Goal: Information Seeking & Learning: Learn about a topic

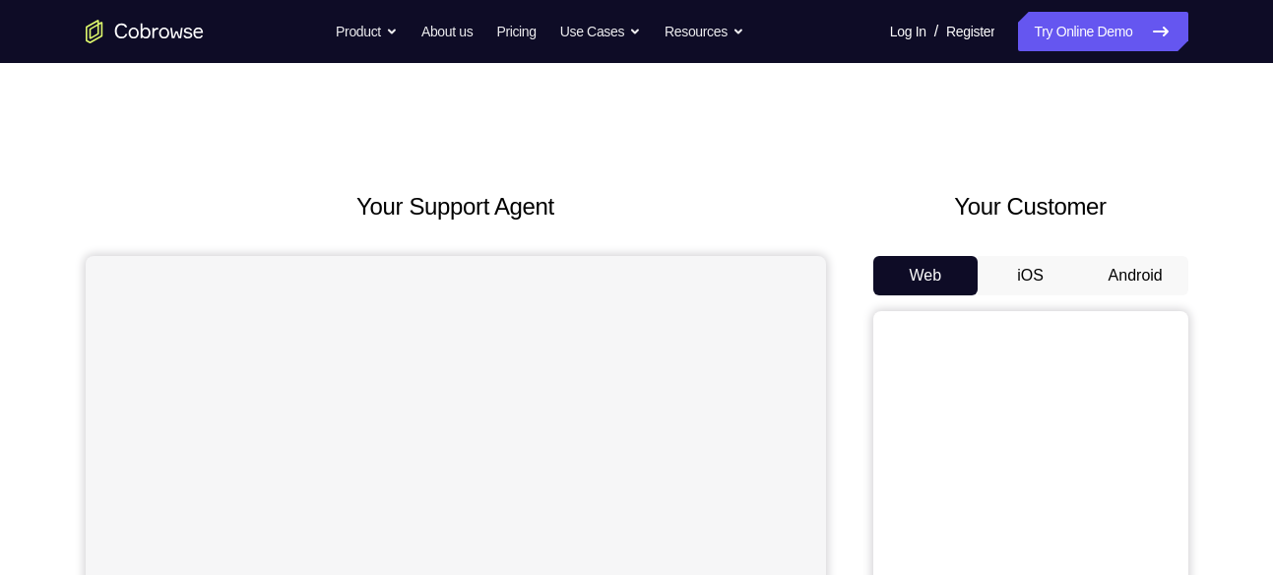
click at [1129, 262] on button "Android" at bounding box center [1135, 275] width 105 height 39
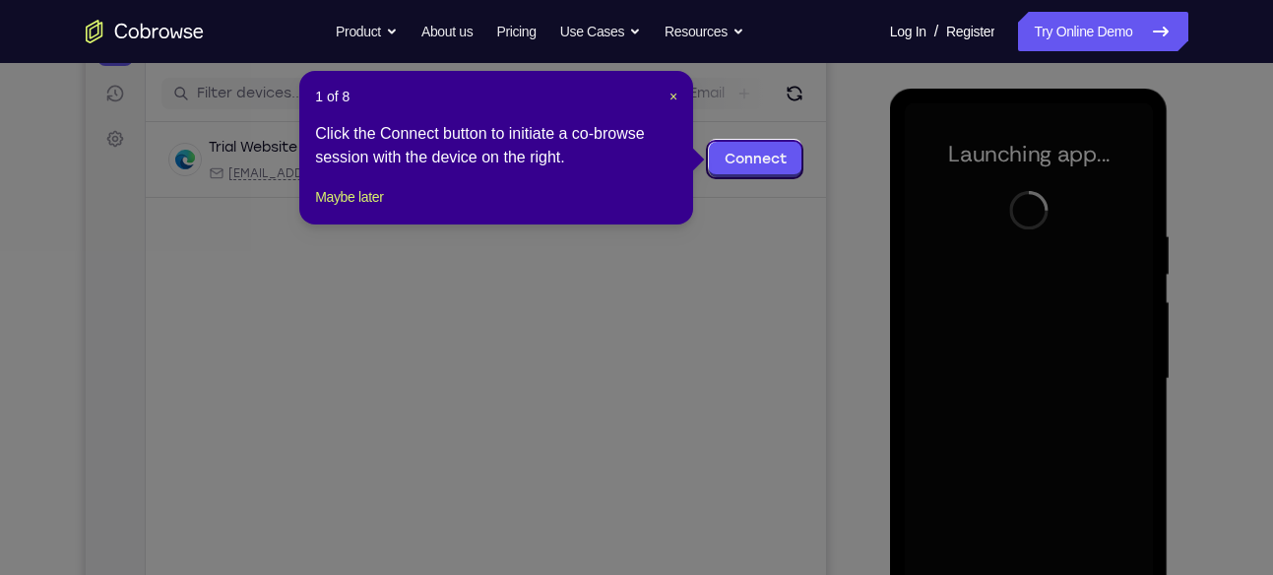
scroll to position [236, 0]
click at [669, 91] on span "×" at bounding box center [673, 98] width 8 height 16
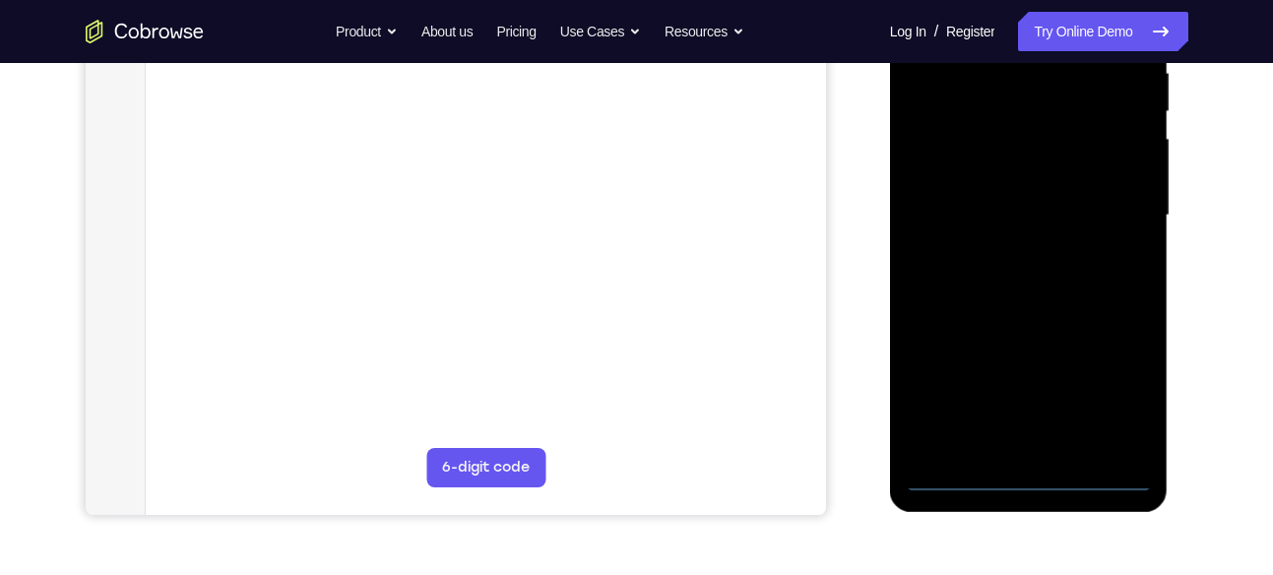
scroll to position [446, 0]
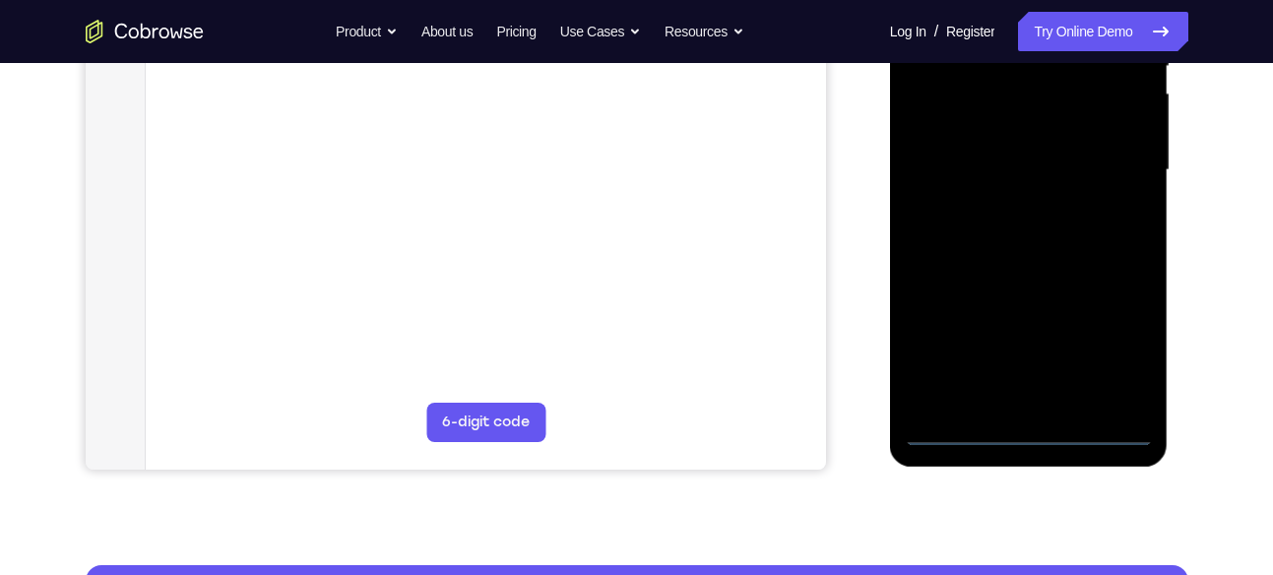
click at [1028, 426] on div at bounding box center [1028, 170] width 248 height 551
click at [1132, 343] on div at bounding box center [1028, 170] width 248 height 551
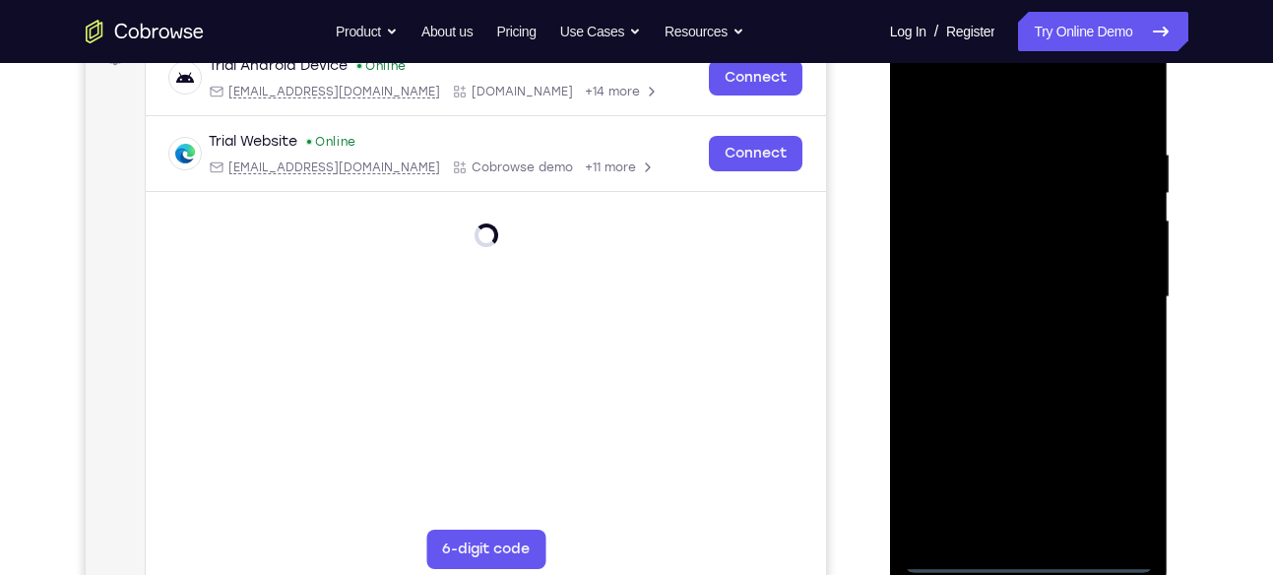
scroll to position [318, 0]
click at [967, 104] on div at bounding box center [1028, 298] width 248 height 551
click at [1111, 300] on div at bounding box center [1028, 298] width 248 height 551
click at [996, 336] on div at bounding box center [1028, 298] width 248 height 551
click at [1028, 278] on div at bounding box center [1028, 298] width 248 height 551
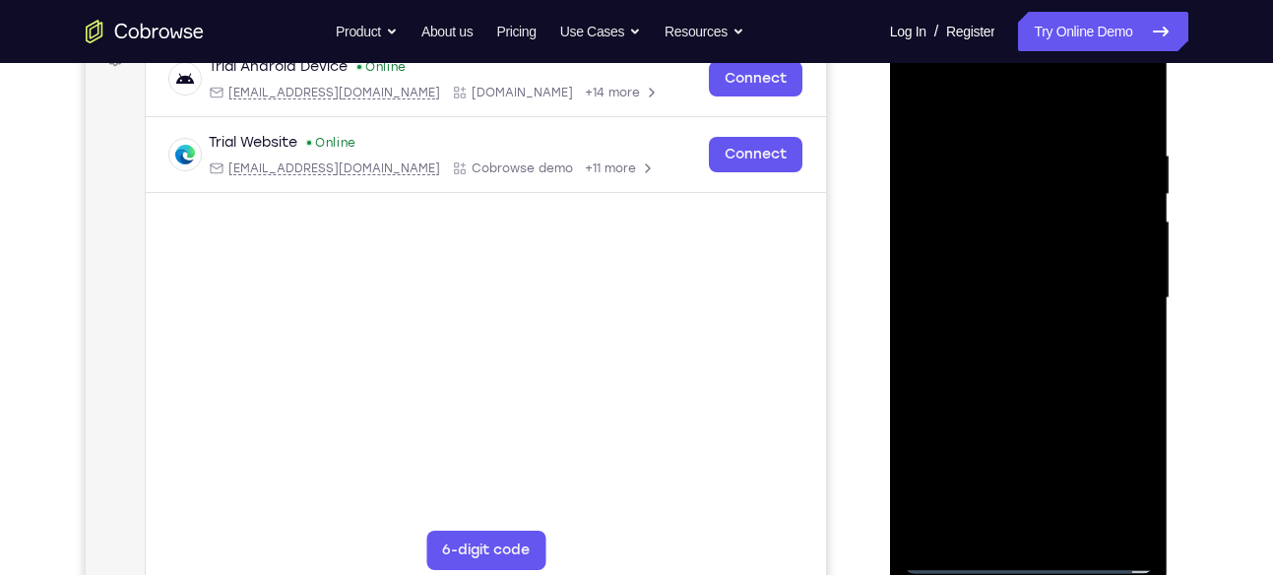
click at [987, 294] on div at bounding box center [1028, 298] width 248 height 551
click at [1123, 525] on div at bounding box center [1028, 298] width 248 height 551
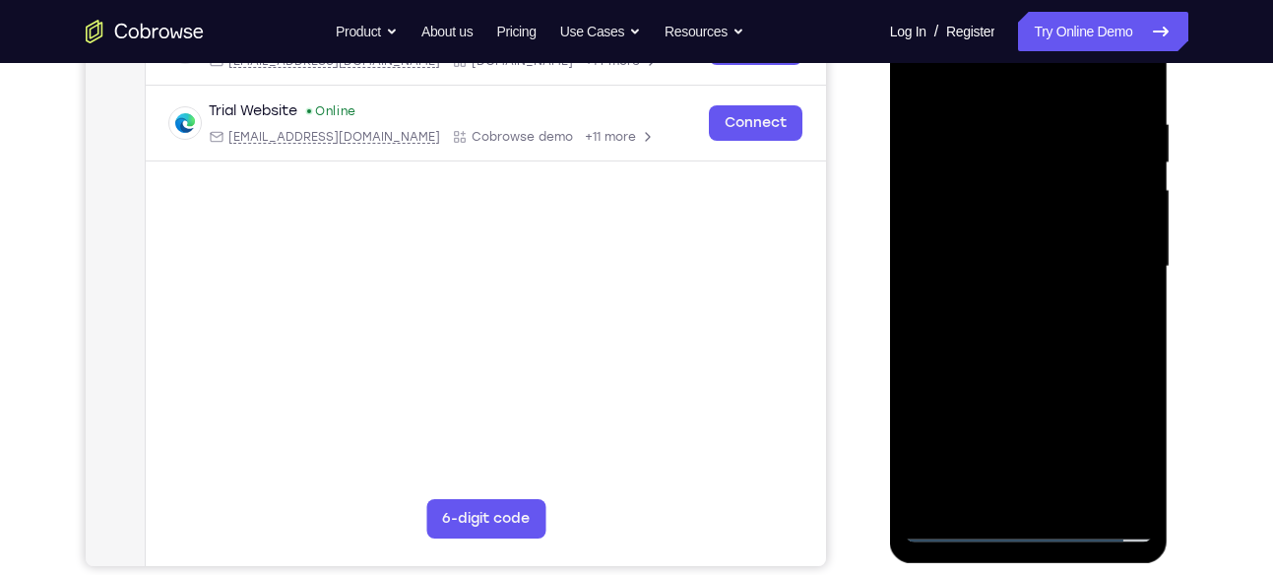
scroll to position [350, 0]
click at [1129, 97] on div at bounding box center [1028, 265] width 248 height 551
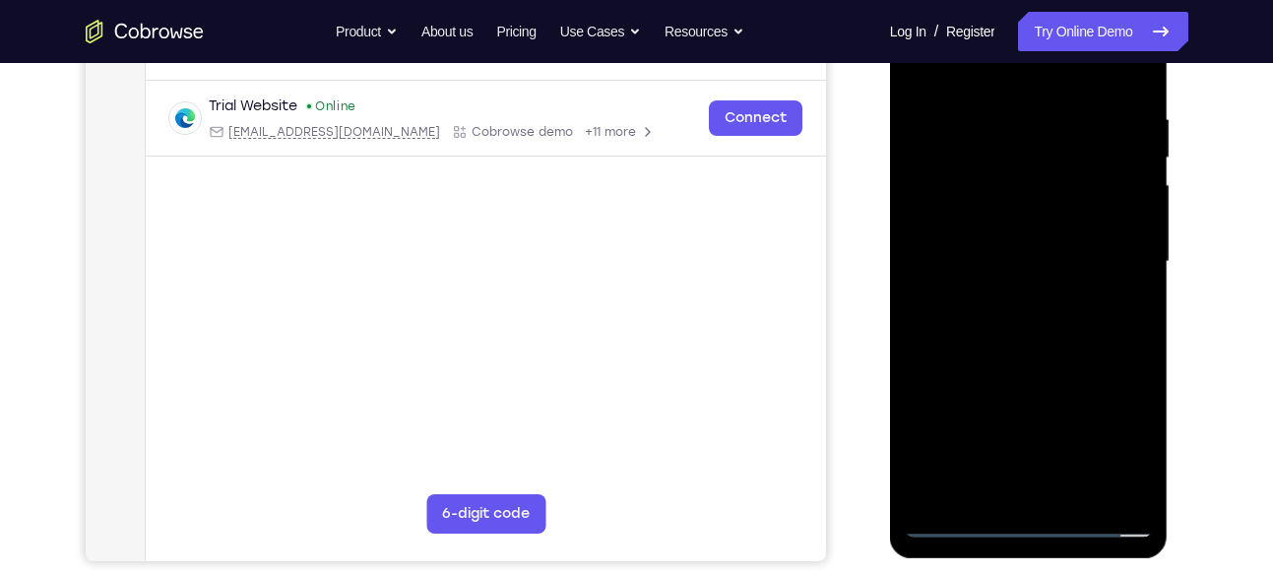
scroll to position [353, 0]
click at [1010, 116] on div at bounding box center [1028, 262] width 248 height 551
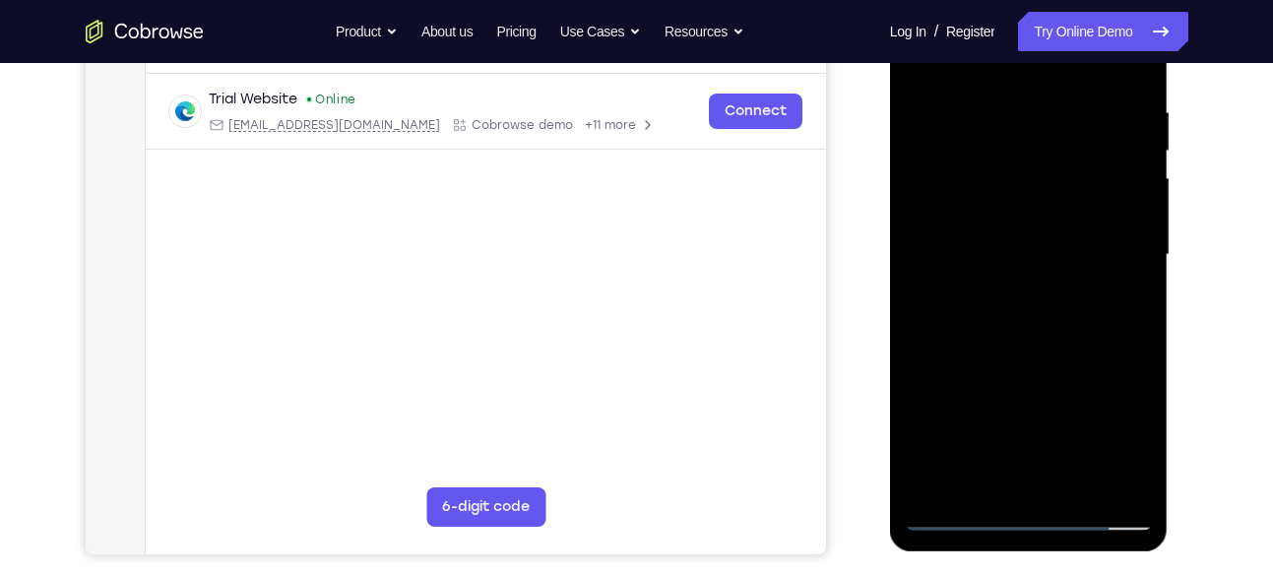
scroll to position [333, 0]
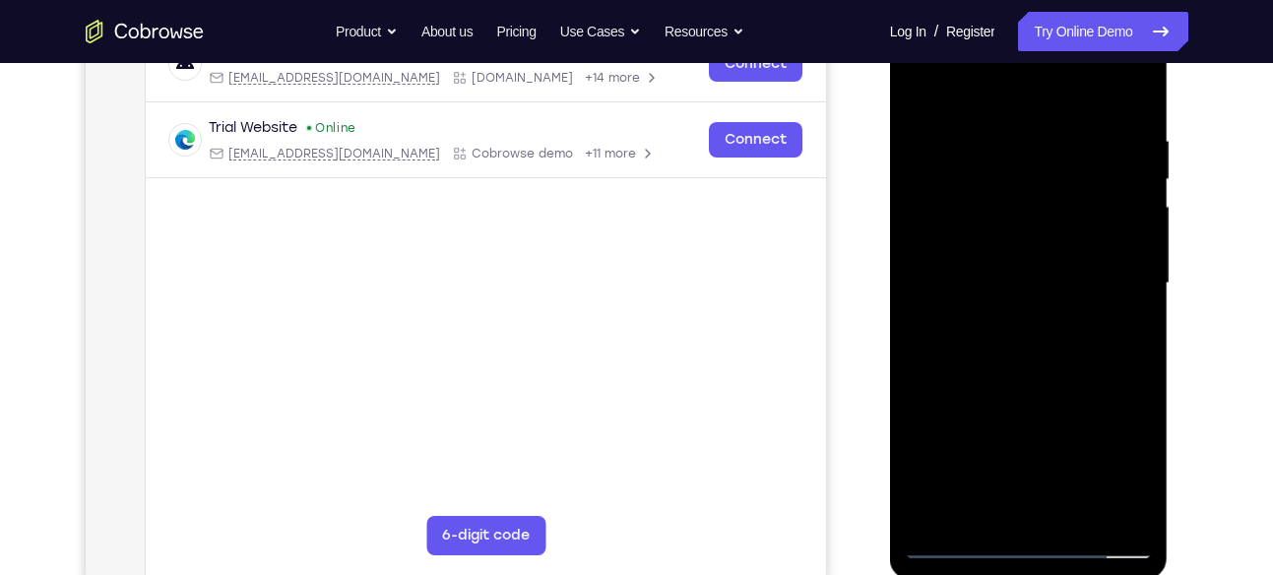
click at [1125, 94] on div at bounding box center [1028, 283] width 248 height 551
click at [1076, 516] on div at bounding box center [1028, 283] width 248 height 551
click at [1031, 386] on div at bounding box center [1028, 283] width 248 height 551
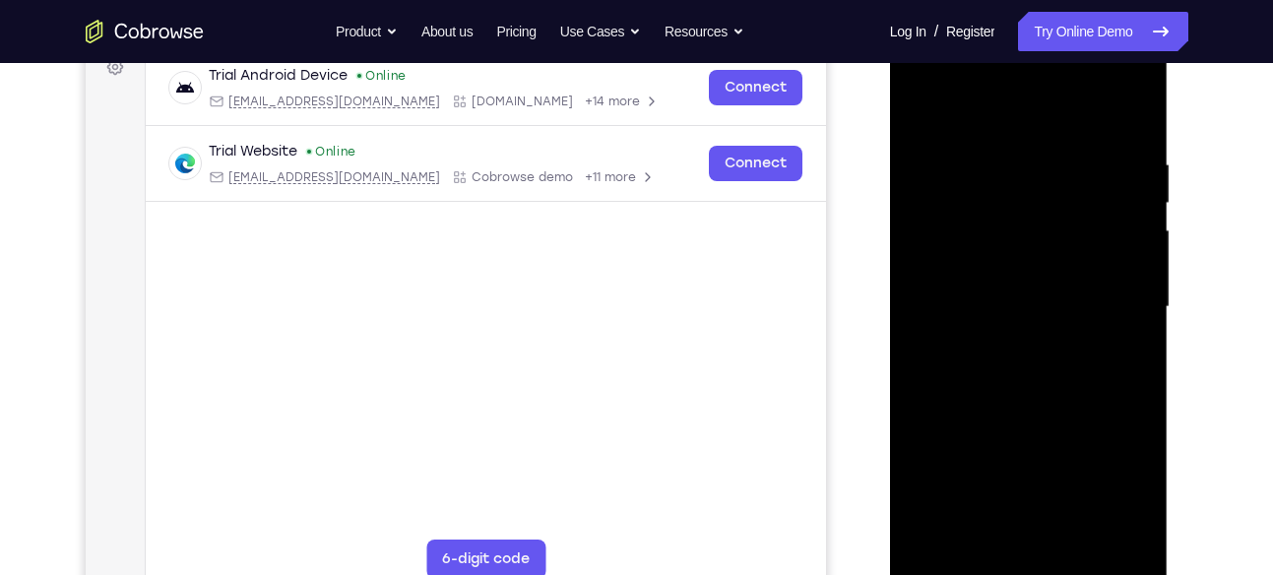
scroll to position [294, 0]
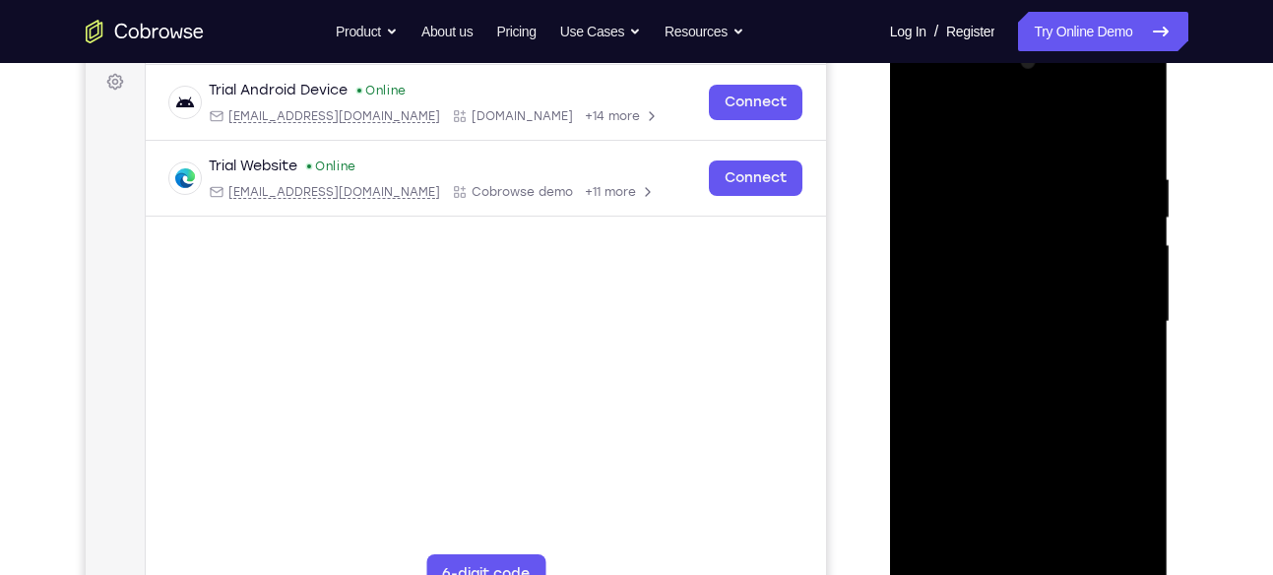
click at [933, 127] on div at bounding box center [1028, 321] width 248 height 551
click at [1140, 120] on div at bounding box center [1028, 321] width 248 height 551
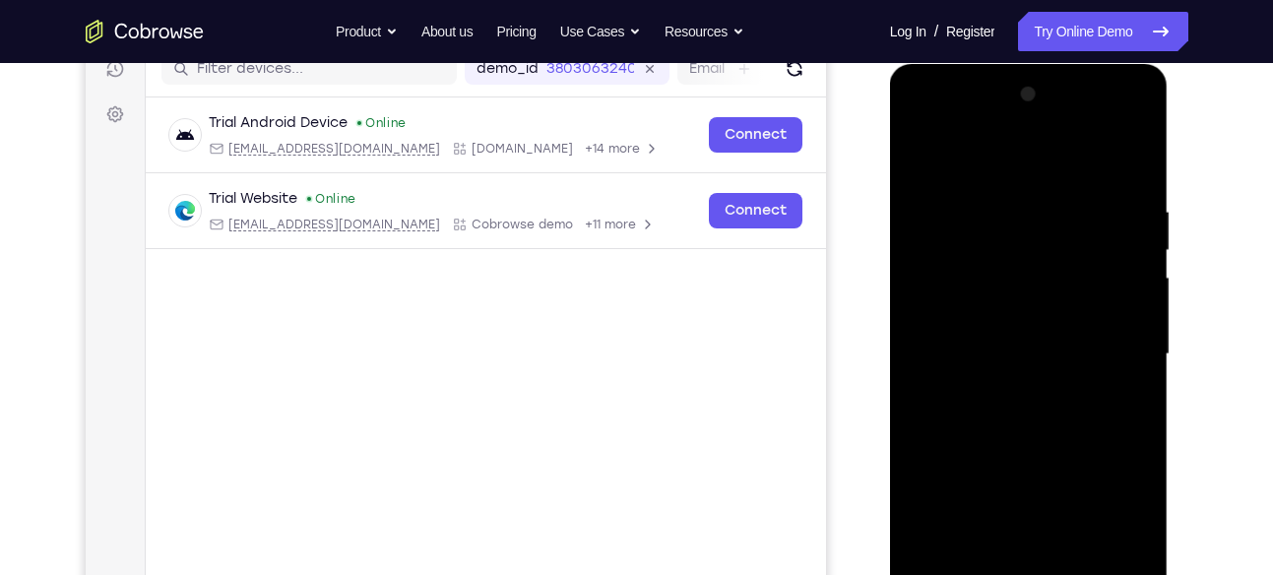
scroll to position [248, 0]
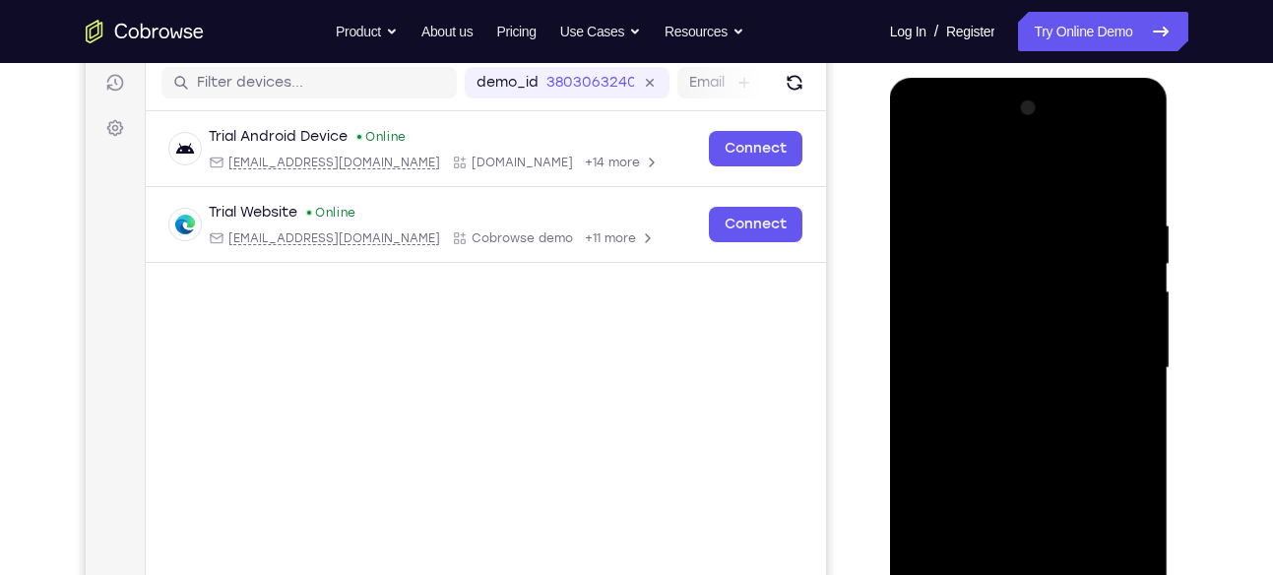
click at [928, 168] on div at bounding box center [1028, 368] width 248 height 551
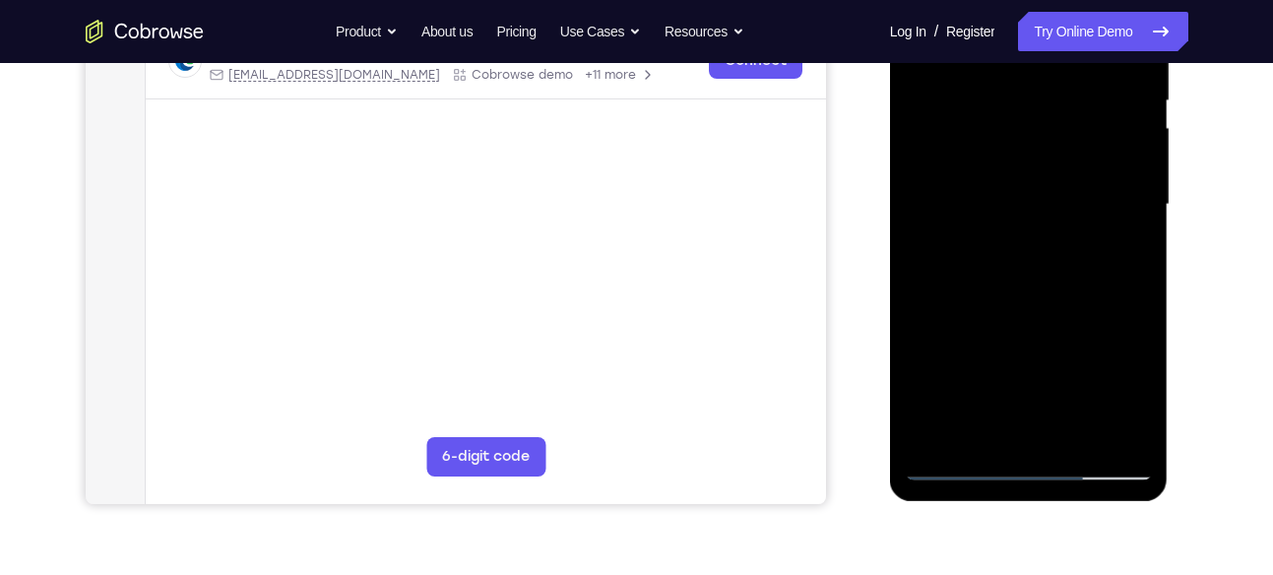
scroll to position [416, 0]
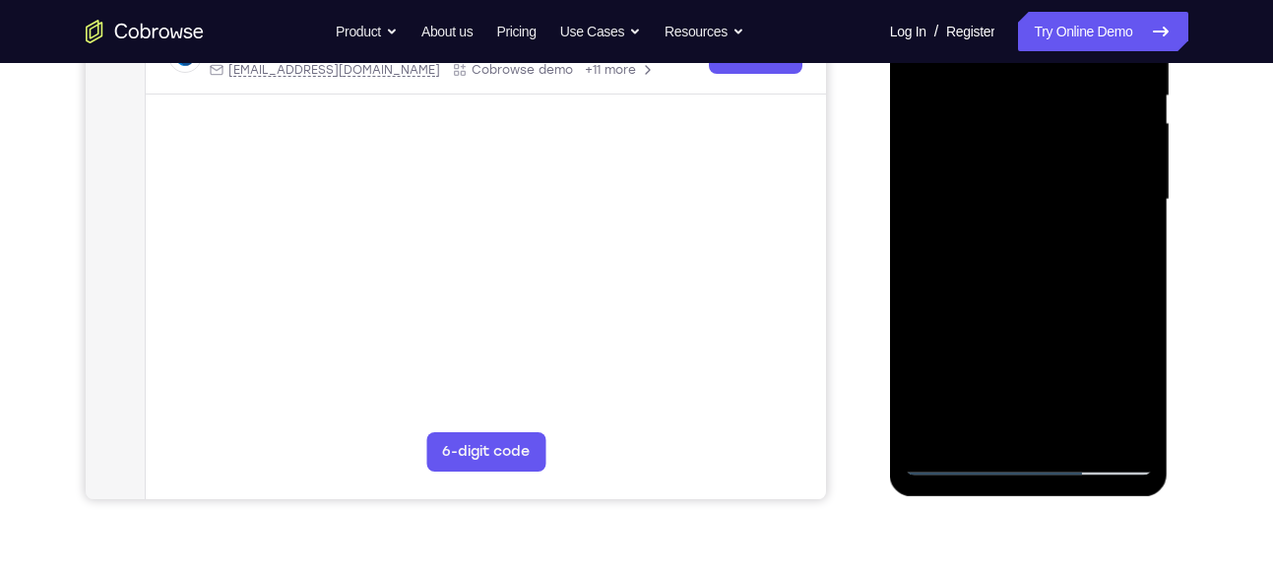
click at [1069, 429] on div at bounding box center [1028, 199] width 248 height 551
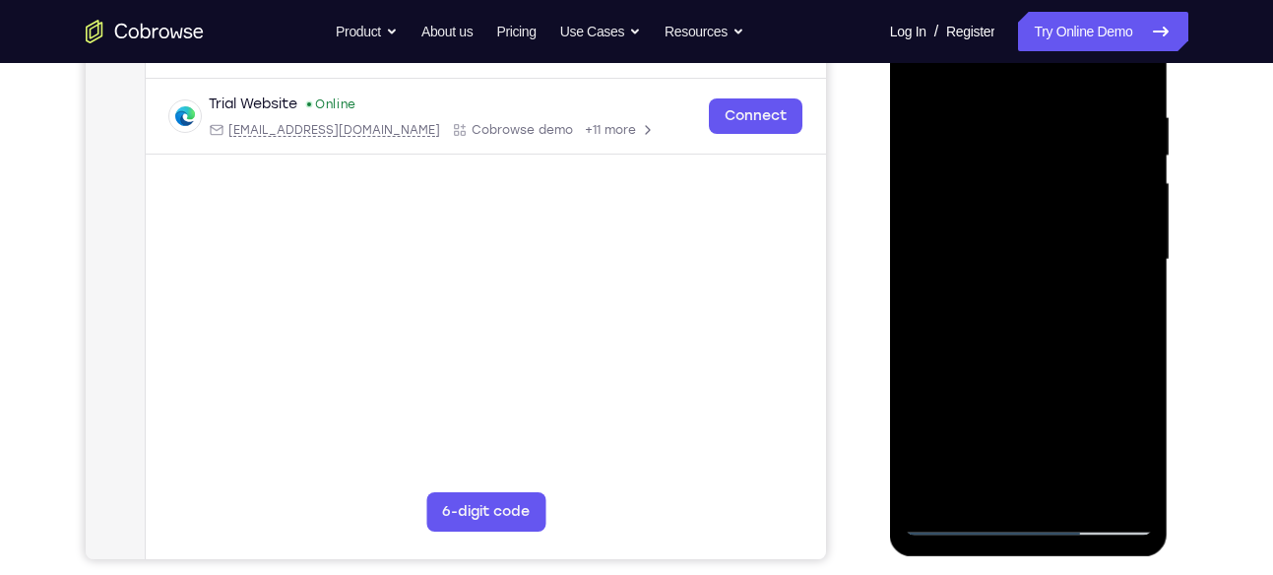
scroll to position [355, 0]
click at [1023, 250] on div at bounding box center [1028, 260] width 248 height 551
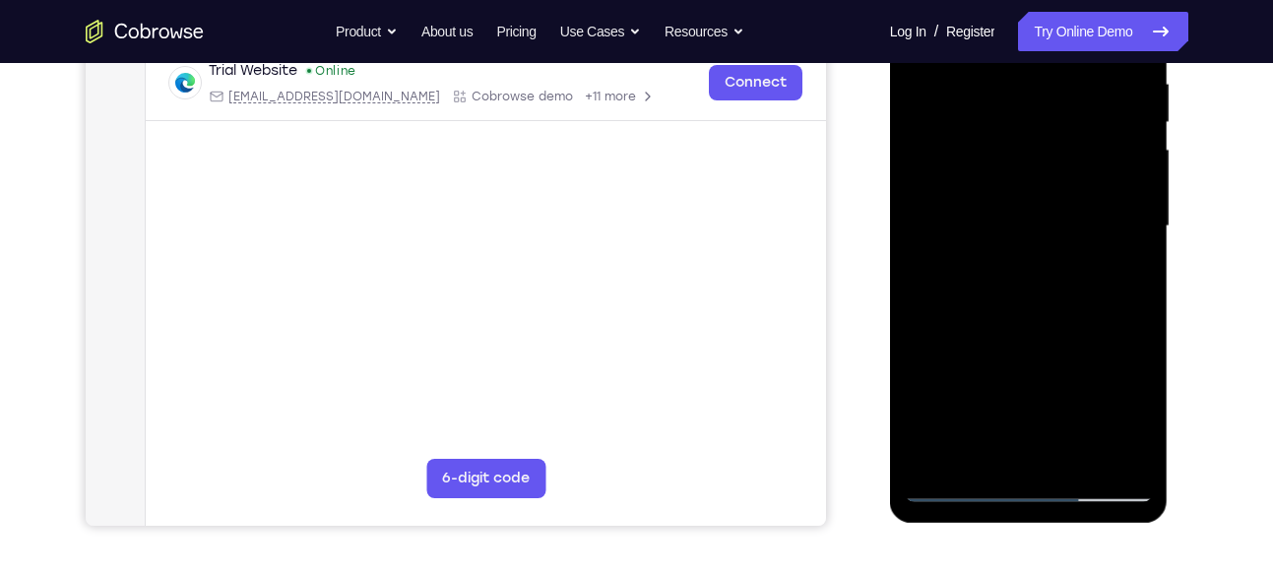
scroll to position [391, 0]
click at [994, 446] on div at bounding box center [1028, 225] width 248 height 551
click at [1140, 407] on div at bounding box center [1028, 225] width 248 height 551
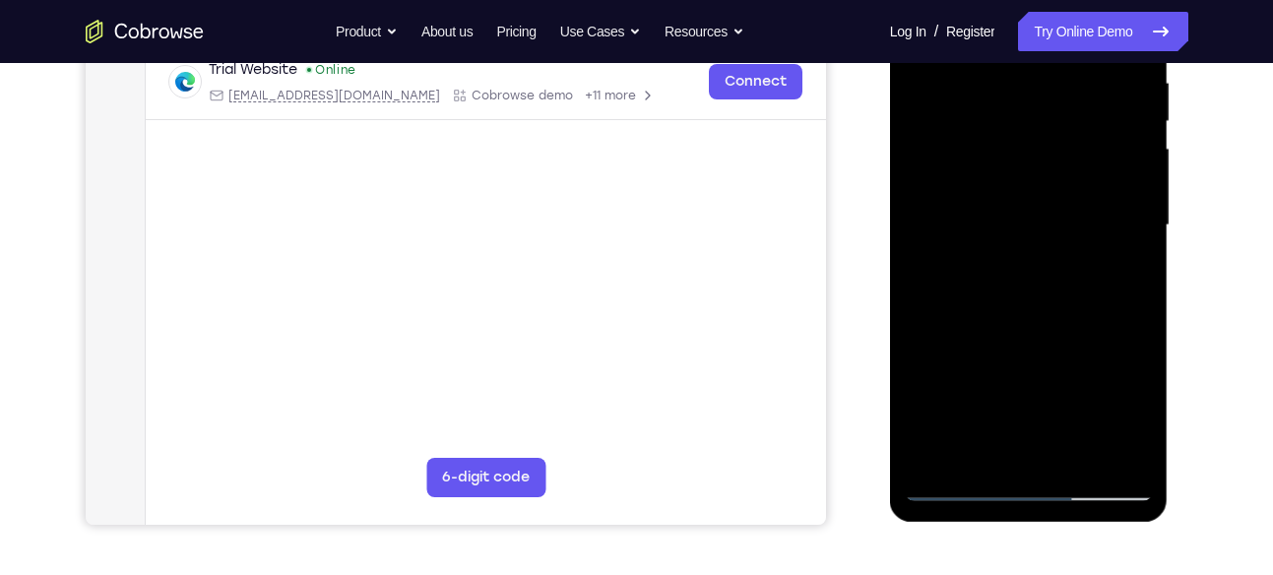
click at [1140, 407] on div at bounding box center [1028, 225] width 248 height 551
click at [1122, 274] on div at bounding box center [1028, 225] width 248 height 551
click at [1031, 278] on div at bounding box center [1028, 225] width 248 height 551
click at [1117, 276] on div at bounding box center [1028, 225] width 248 height 551
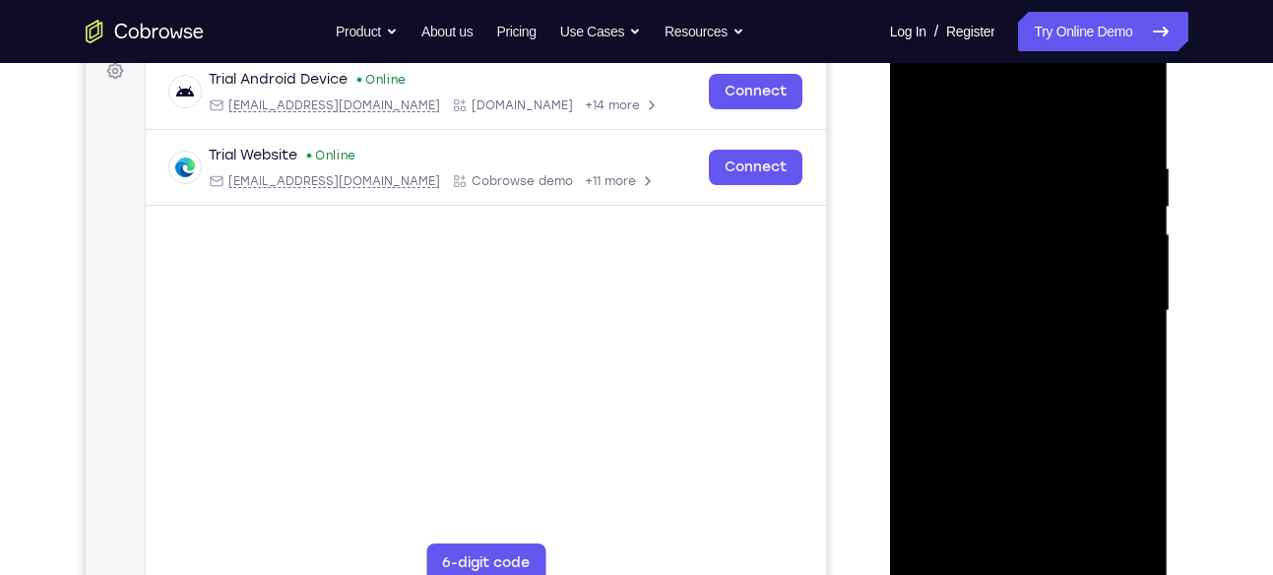
scroll to position [307, 0]
click at [955, 110] on div at bounding box center [1028, 308] width 248 height 551
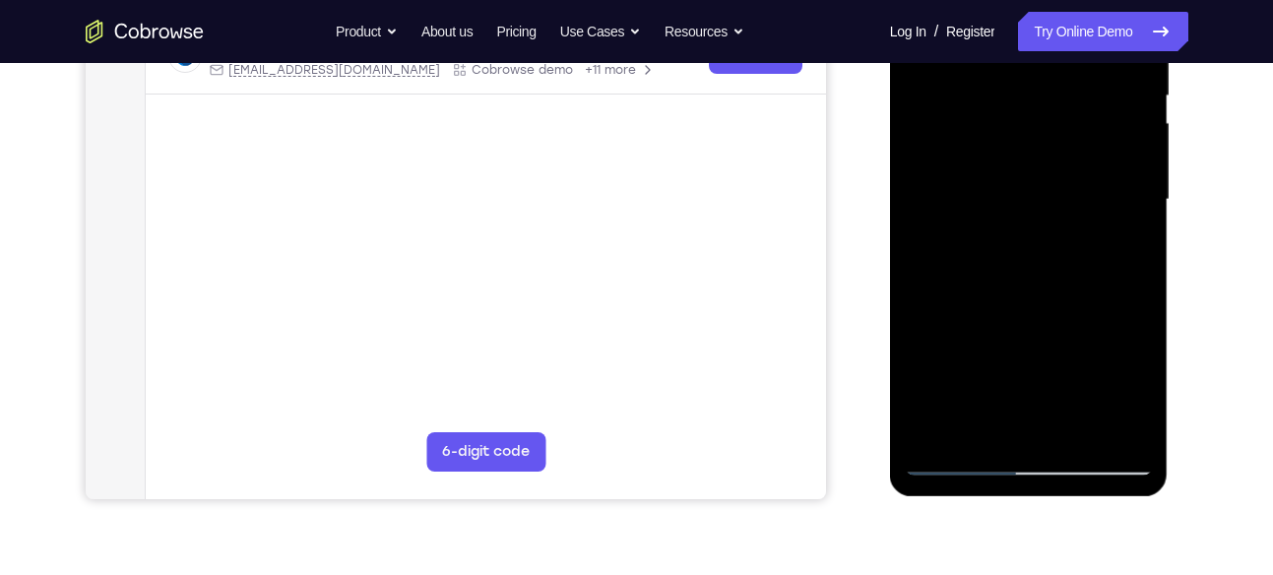
scroll to position [418, 0]
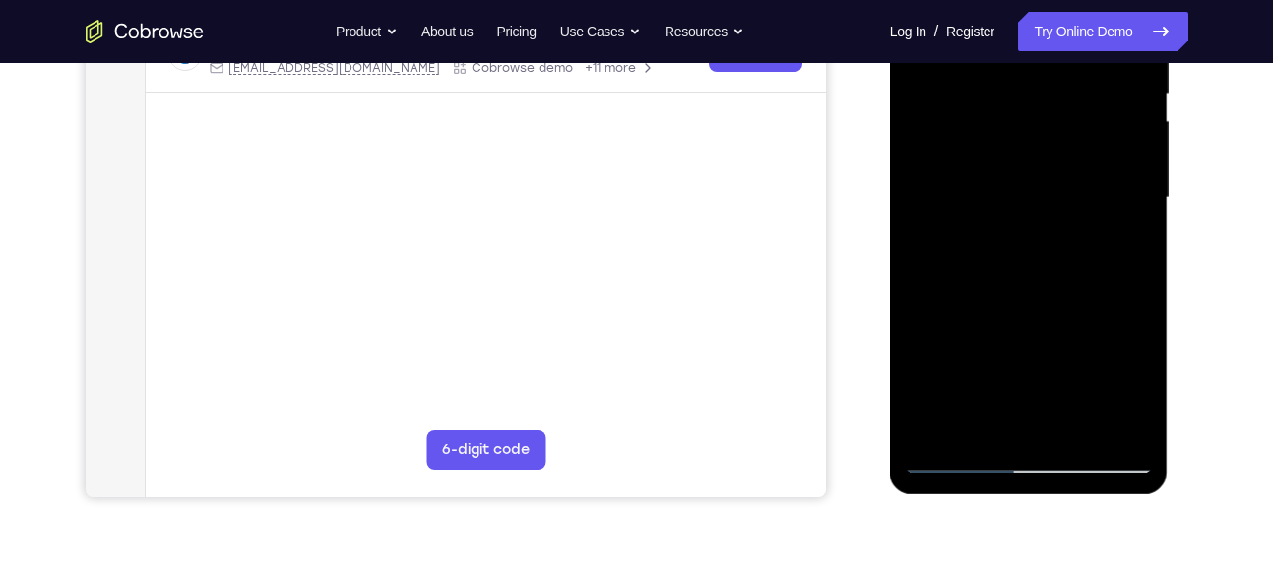
drag, startPoint x: 1095, startPoint y: 374, endPoint x: 1095, endPoint y: 334, distance: 40.4
click at [1095, 334] on div at bounding box center [1028, 197] width 248 height 551
drag, startPoint x: 1069, startPoint y: 355, endPoint x: 1075, endPoint y: 259, distance: 96.6
click at [1075, 259] on div at bounding box center [1028, 197] width 248 height 551
drag, startPoint x: 1072, startPoint y: 362, endPoint x: 1070, endPoint y: 410, distance: 48.3
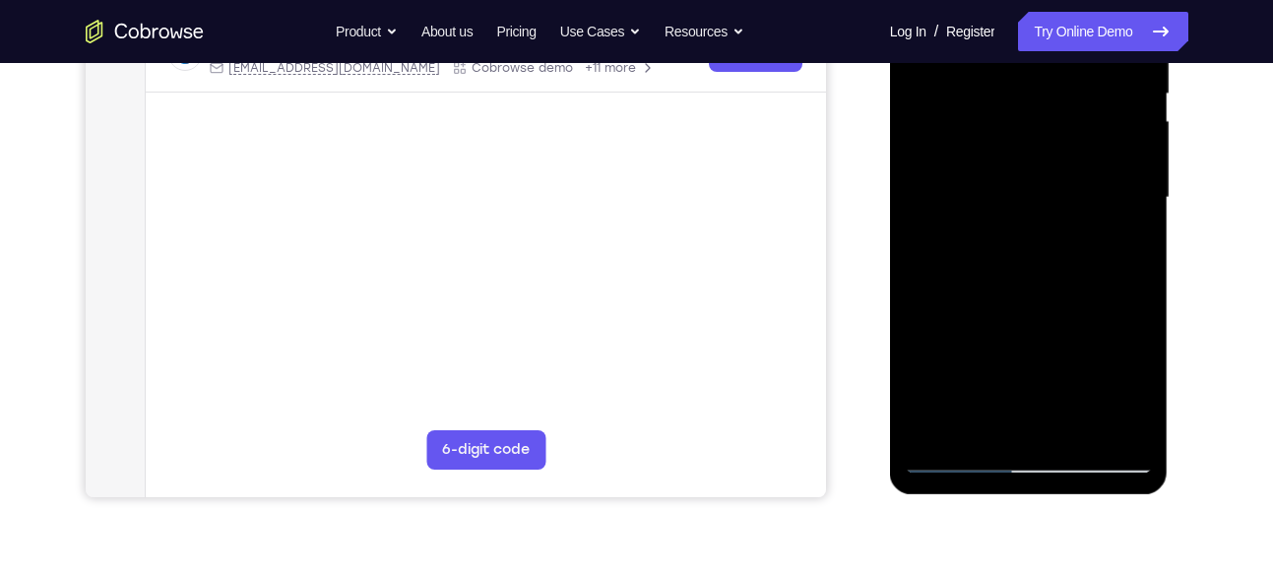
click at [1070, 410] on div at bounding box center [1028, 197] width 248 height 551
click at [1111, 274] on div at bounding box center [1028, 197] width 248 height 551
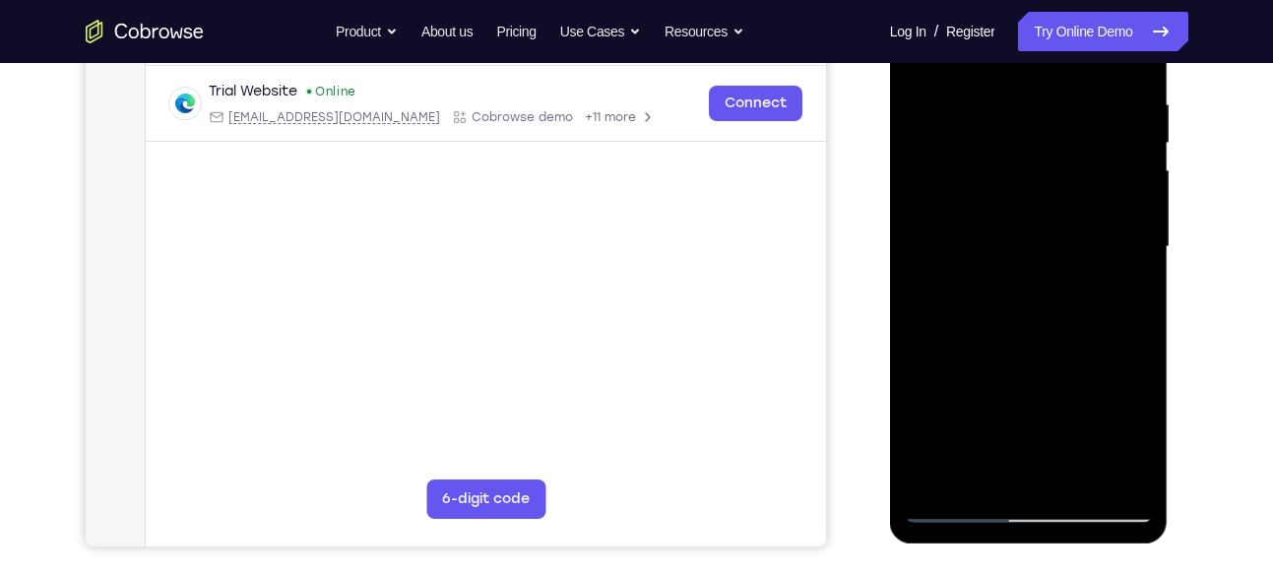
scroll to position [353, 0]
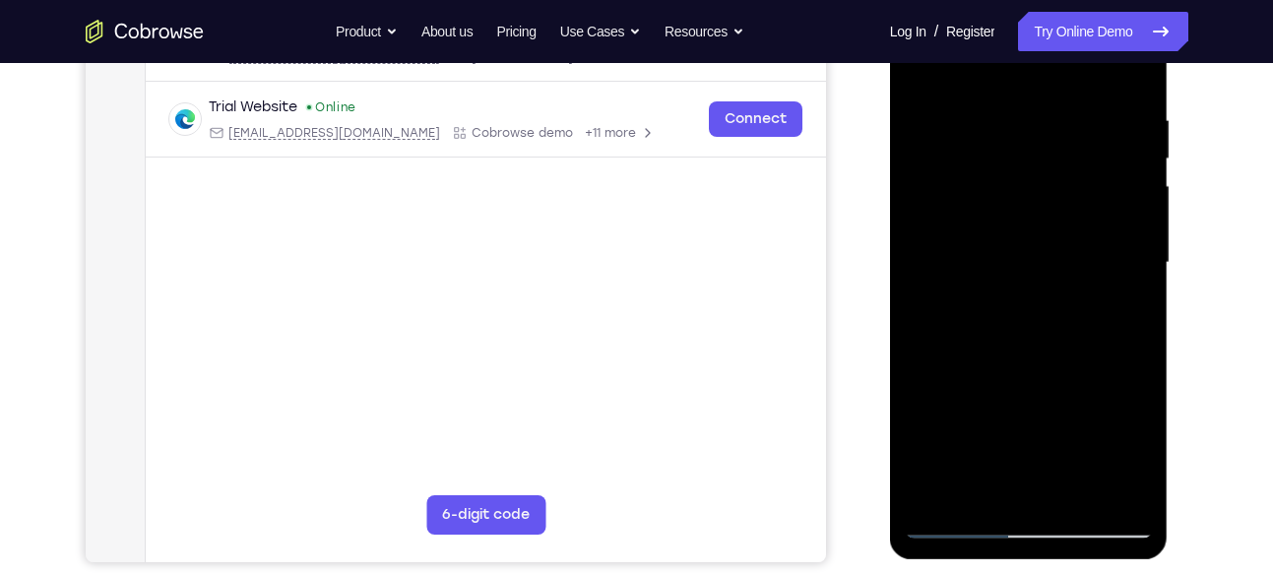
click at [1124, 262] on div at bounding box center [1028, 262] width 248 height 551
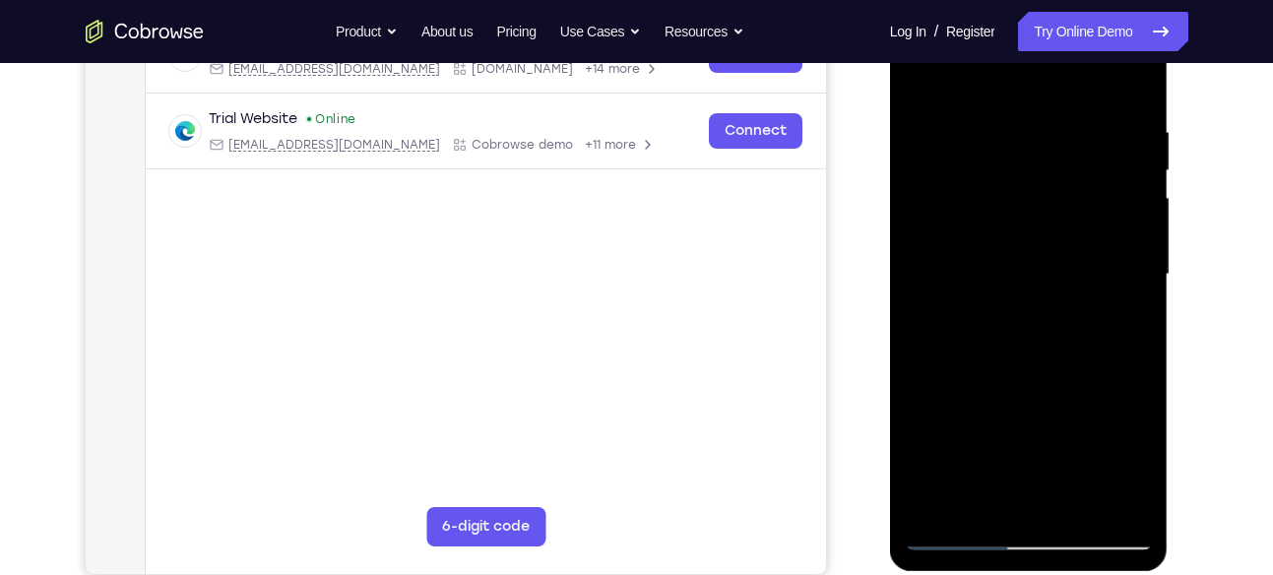
scroll to position [338, 0]
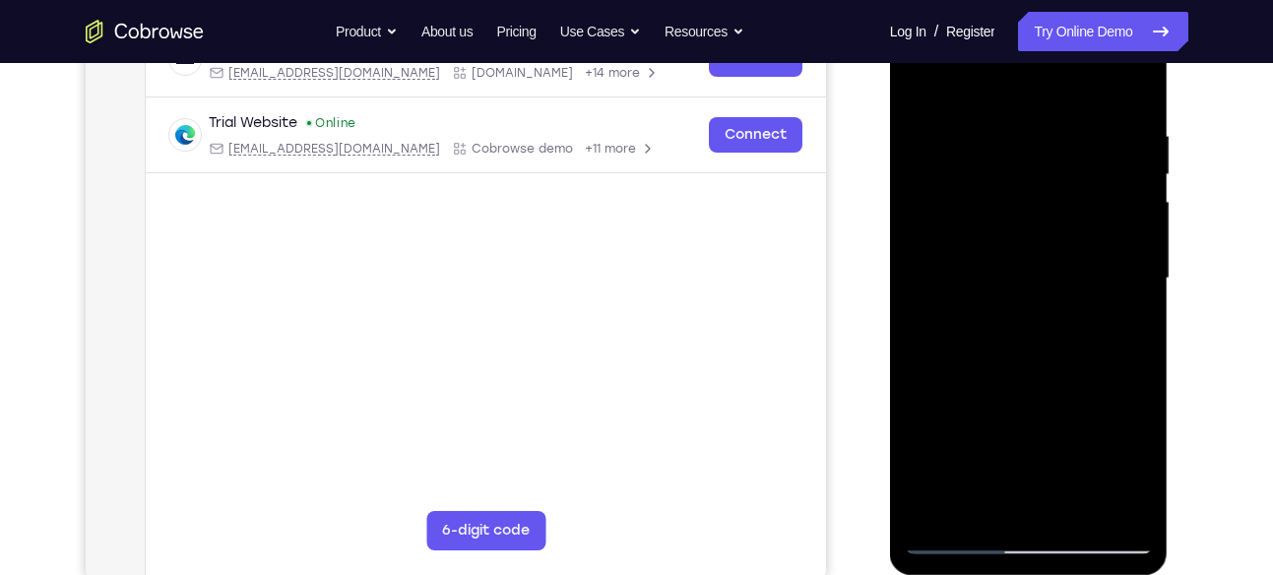
click at [1138, 272] on div at bounding box center [1028, 278] width 248 height 551
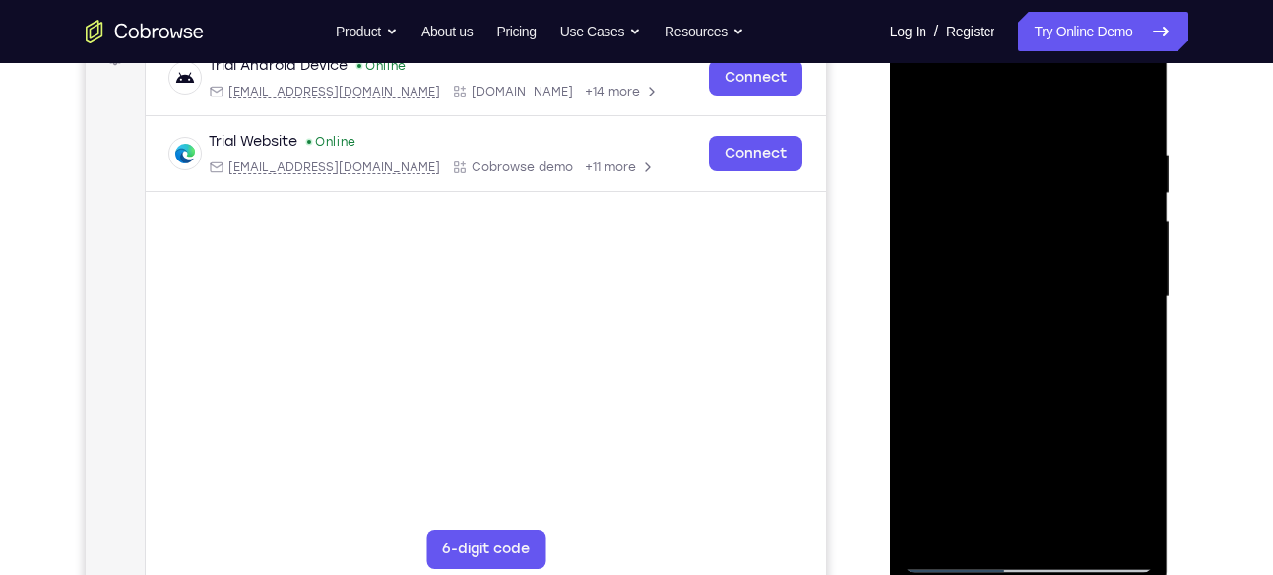
scroll to position [318, 0]
click at [1140, 302] on div at bounding box center [1028, 298] width 248 height 551
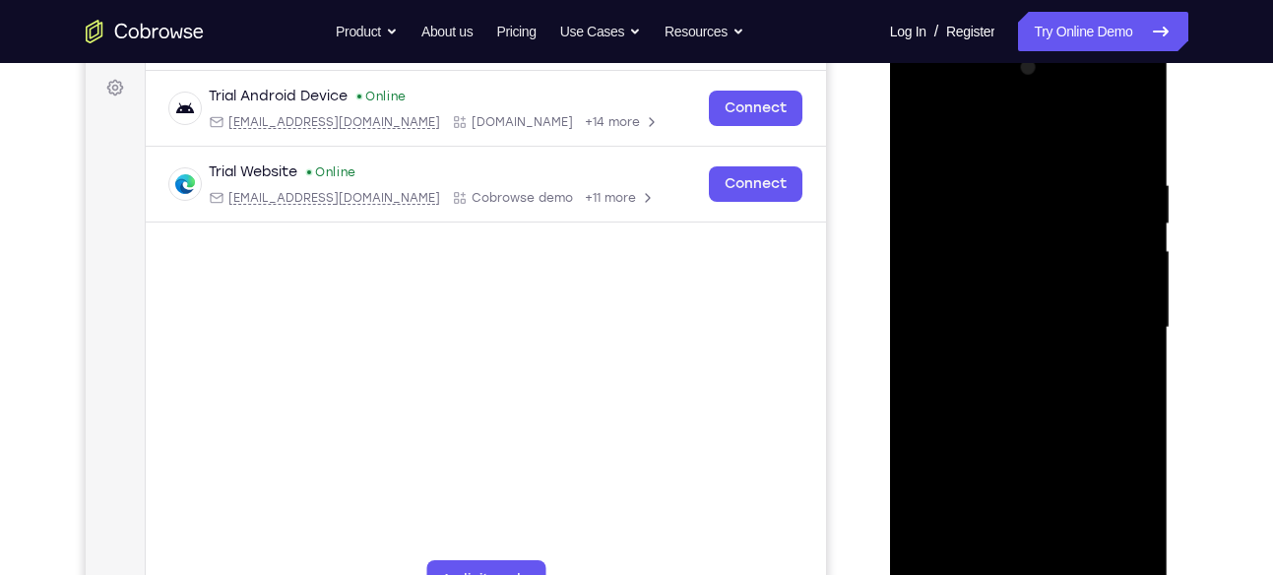
scroll to position [286, 0]
click at [922, 125] on div at bounding box center [1028, 329] width 248 height 551
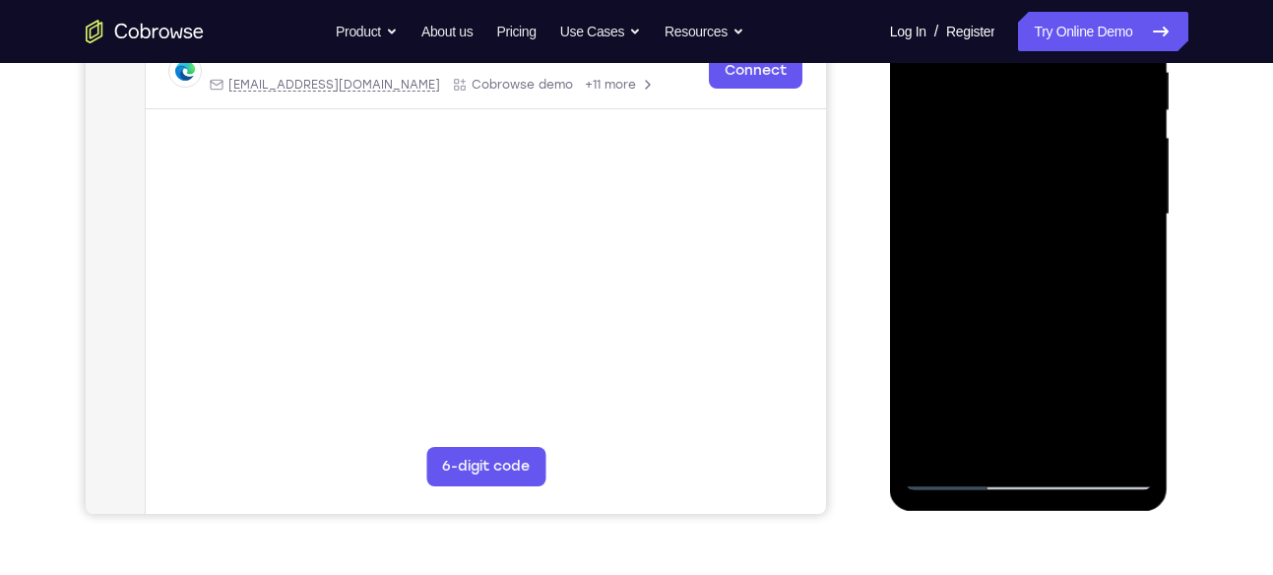
scroll to position [405, 0]
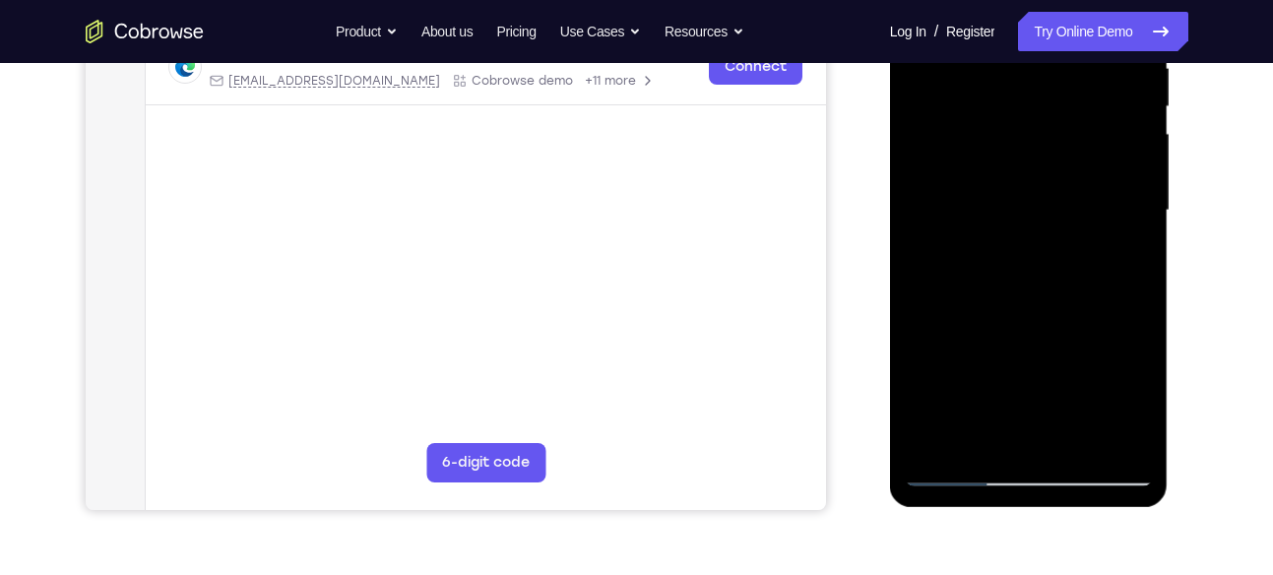
click at [956, 469] on div at bounding box center [1028, 210] width 248 height 551
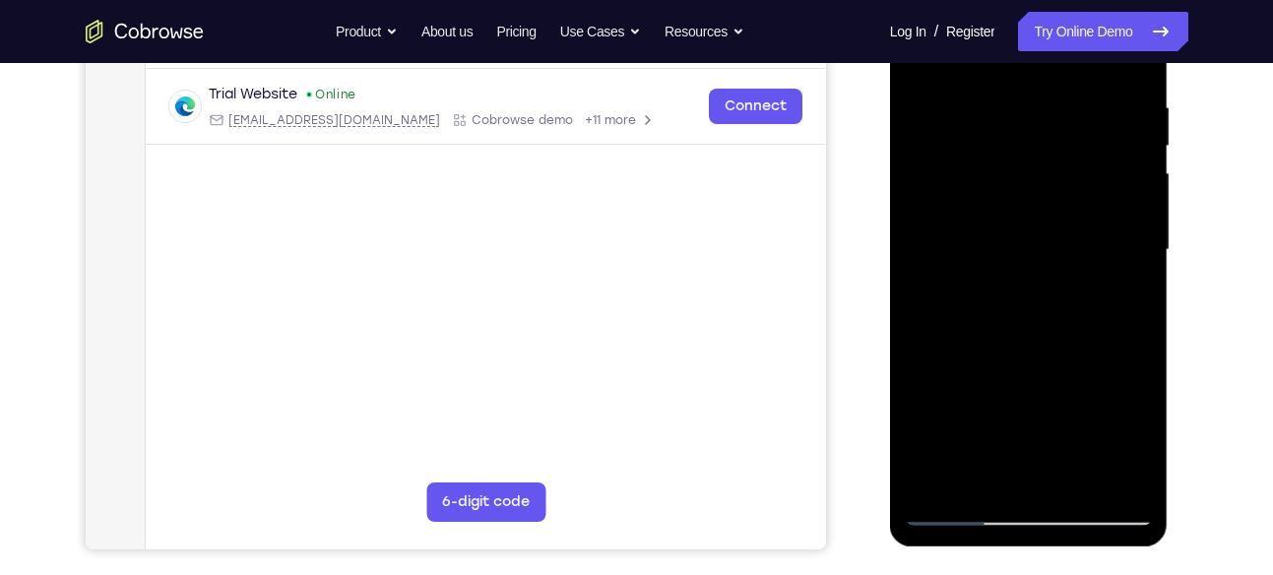
click at [1041, 282] on div at bounding box center [1028, 249] width 248 height 551
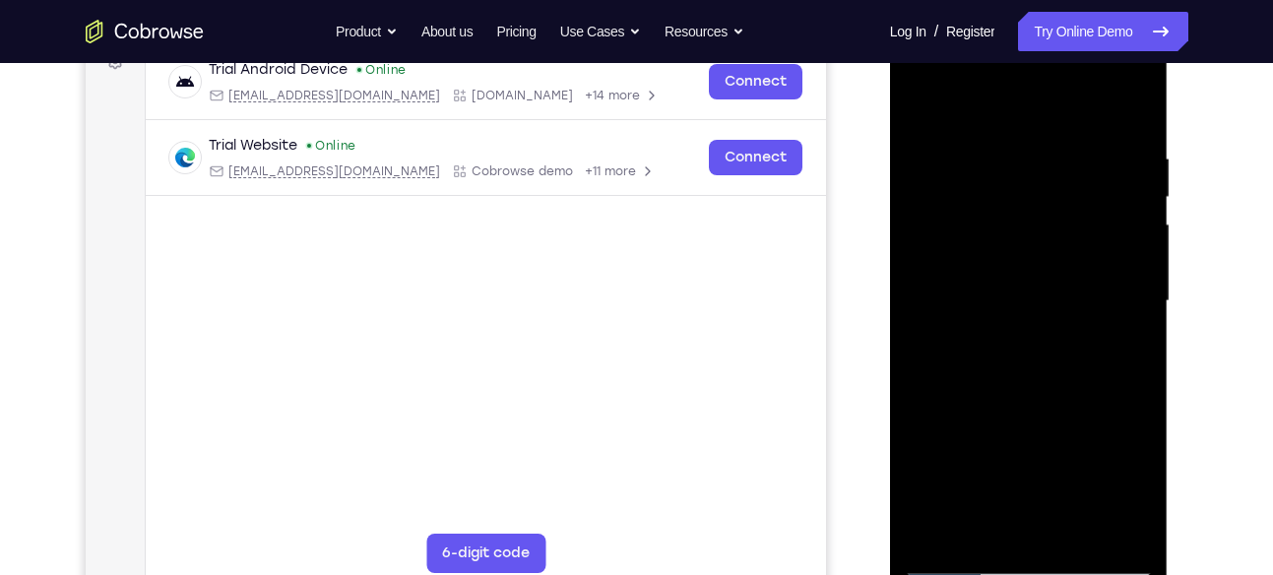
scroll to position [313, 0]
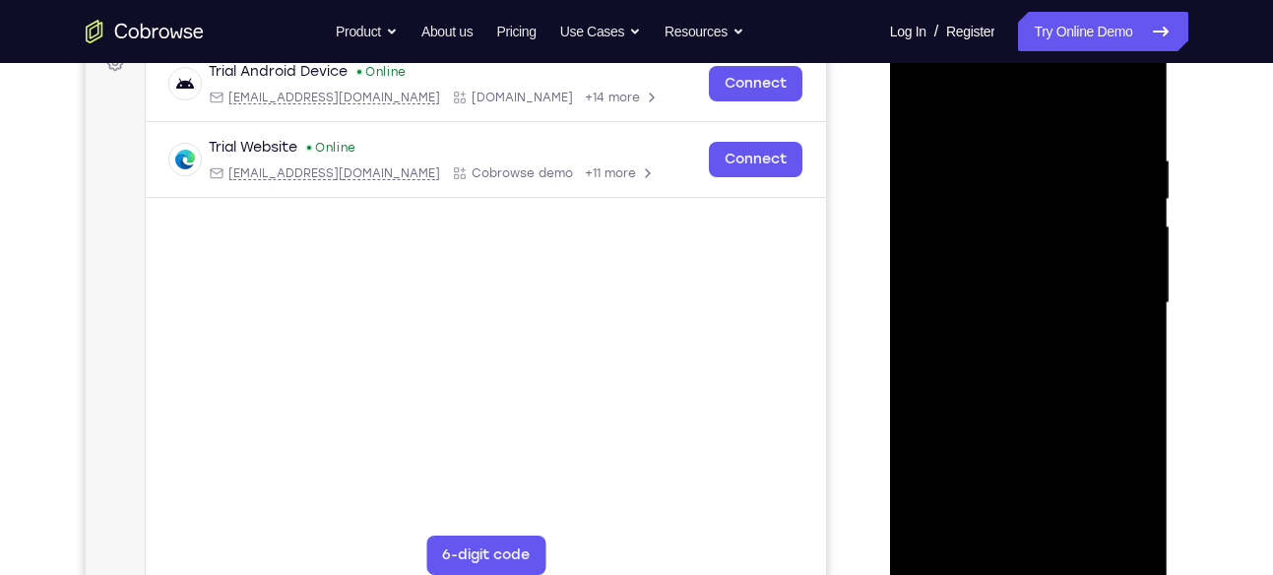
click at [915, 106] on div at bounding box center [1028, 303] width 248 height 551
click at [1000, 284] on div at bounding box center [1028, 303] width 248 height 551
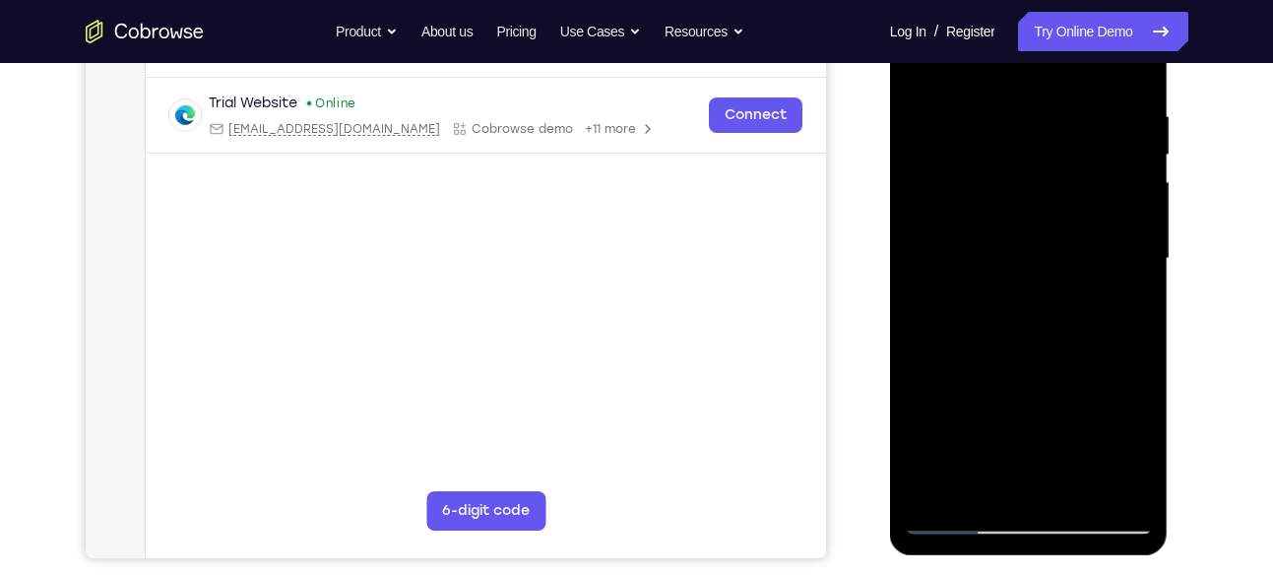
scroll to position [358, 0]
click at [955, 518] on div at bounding box center [1028, 257] width 248 height 551
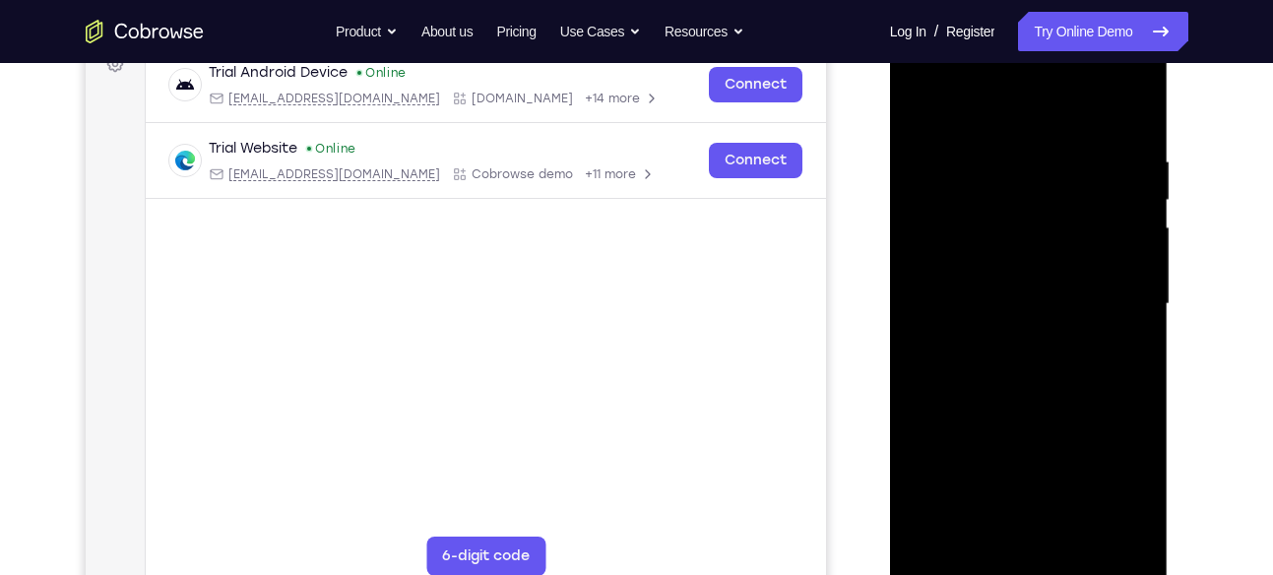
scroll to position [301, 0]
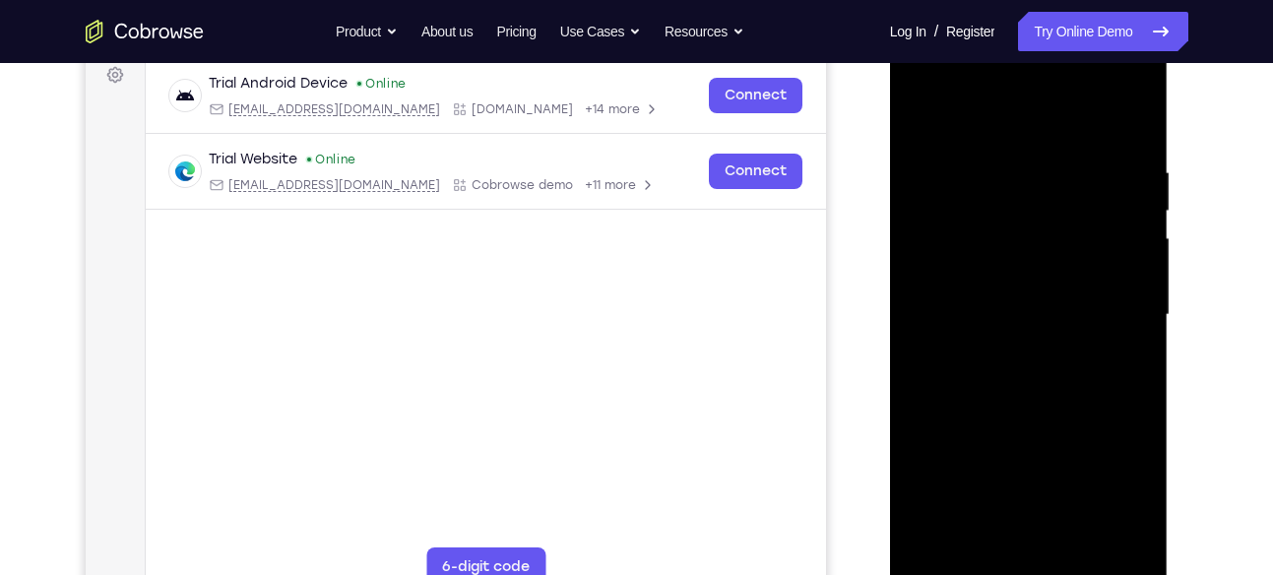
click at [920, 106] on div at bounding box center [1028, 314] width 248 height 551
click at [1054, 155] on div at bounding box center [1028, 314] width 248 height 551
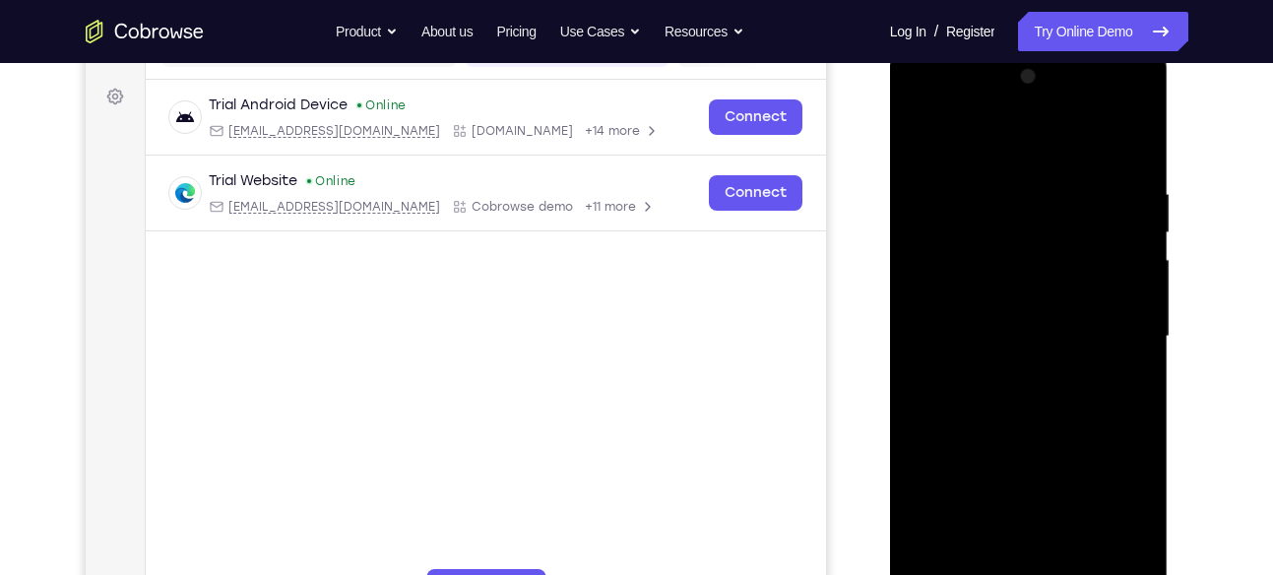
scroll to position [279, 0]
click at [1116, 261] on div at bounding box center [1028, 337] width 248 height 551
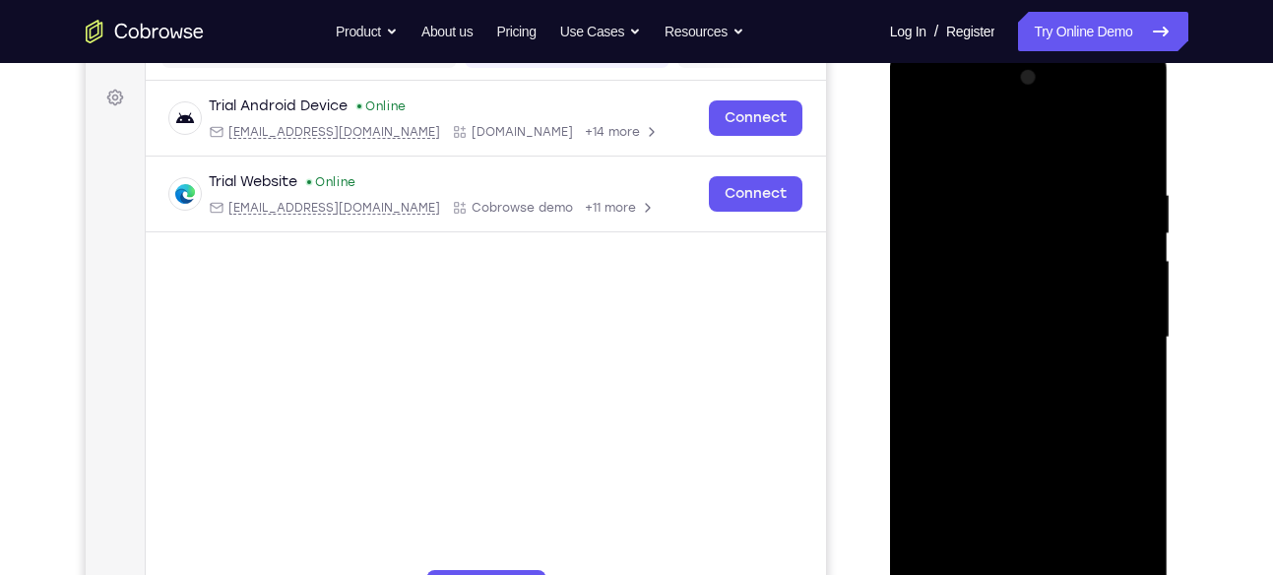
click at [1116, 261] on div at bounding box center [1028, 337] width 248 height 551
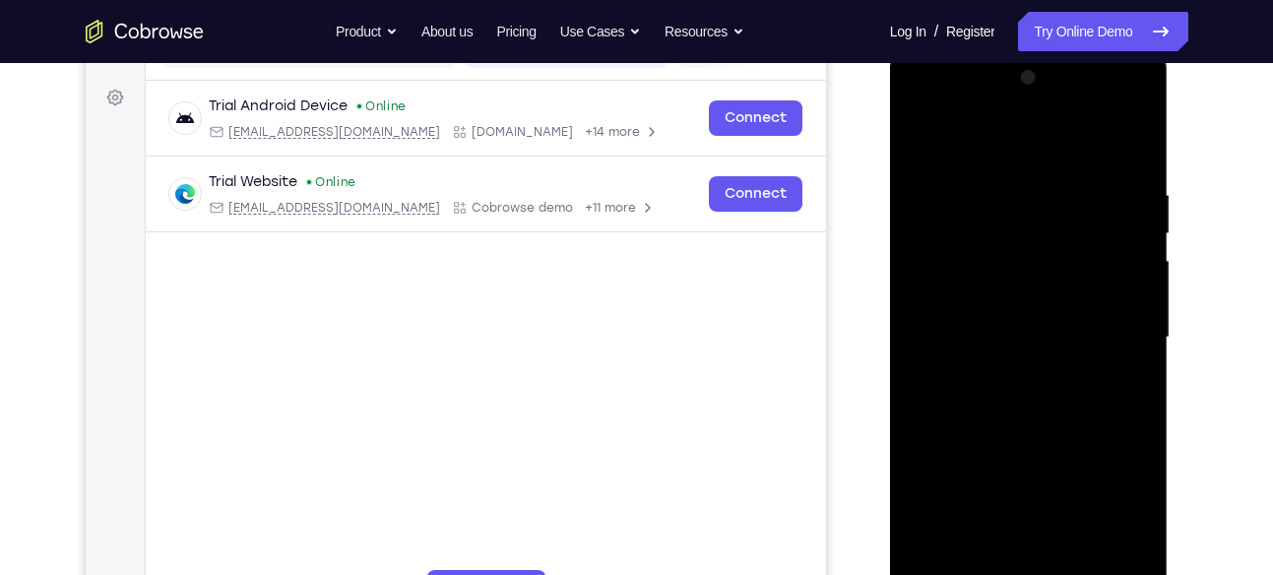
click at [1116, 261] on div at bounding box center [1028, 337] width 248 height 551
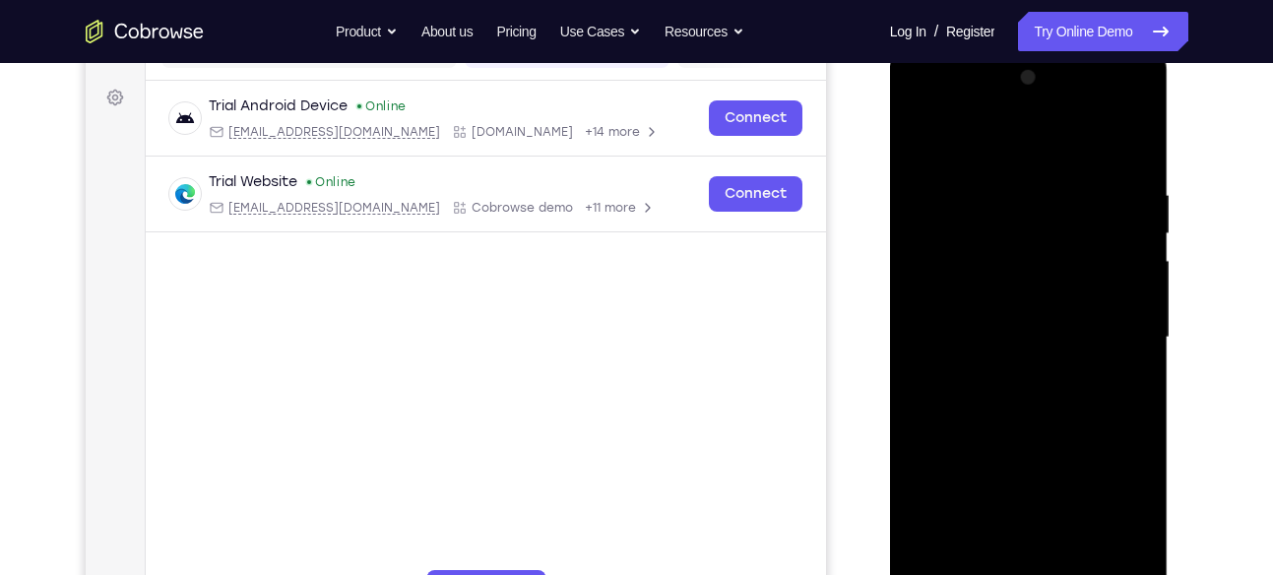
click at [1116, 261] on div at bounding box center [1028, 337] width 248 height 551
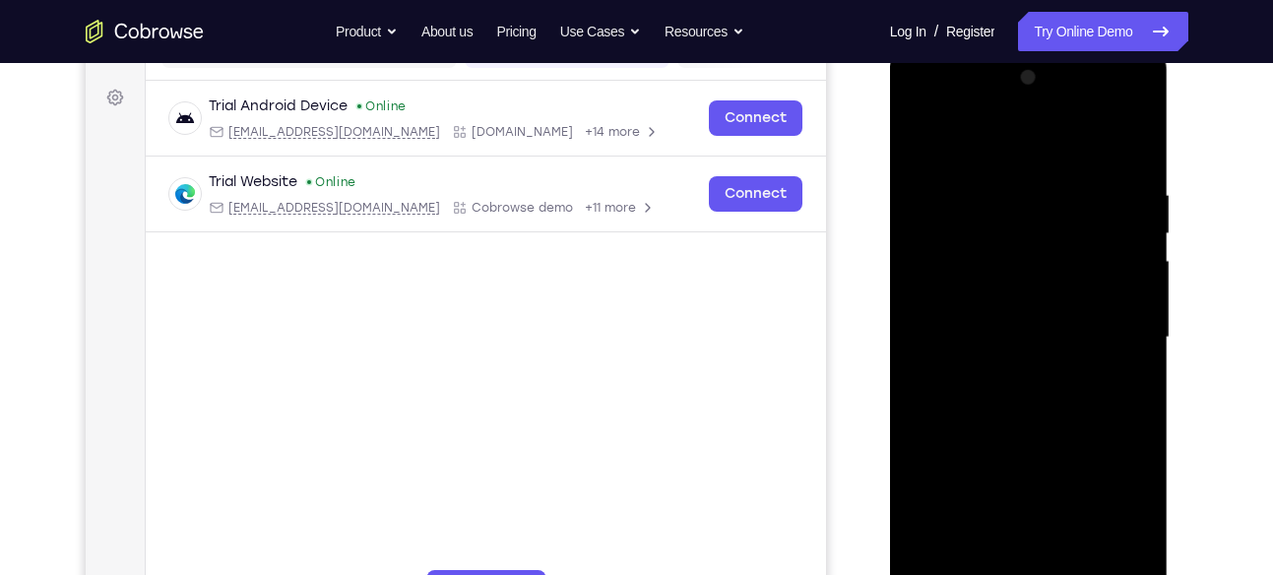
click at [1116, 261] on div at bounding box center [1028, 337] width 248 height 551
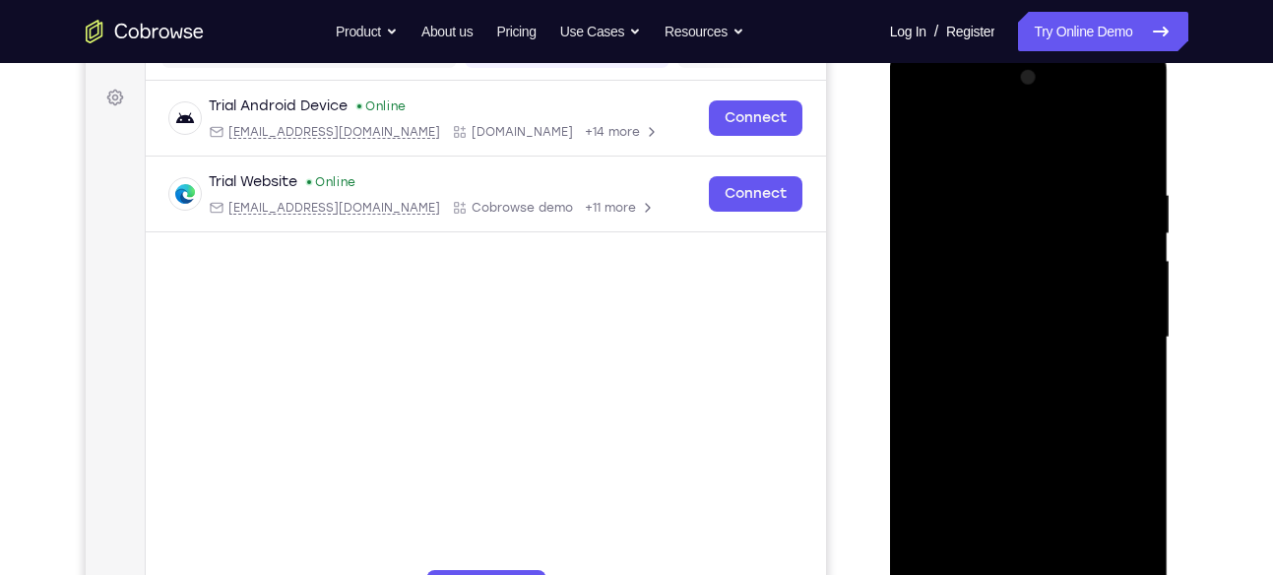
click at [1116, 261] on div at bounding box center [1028, 337] width 248 height 551
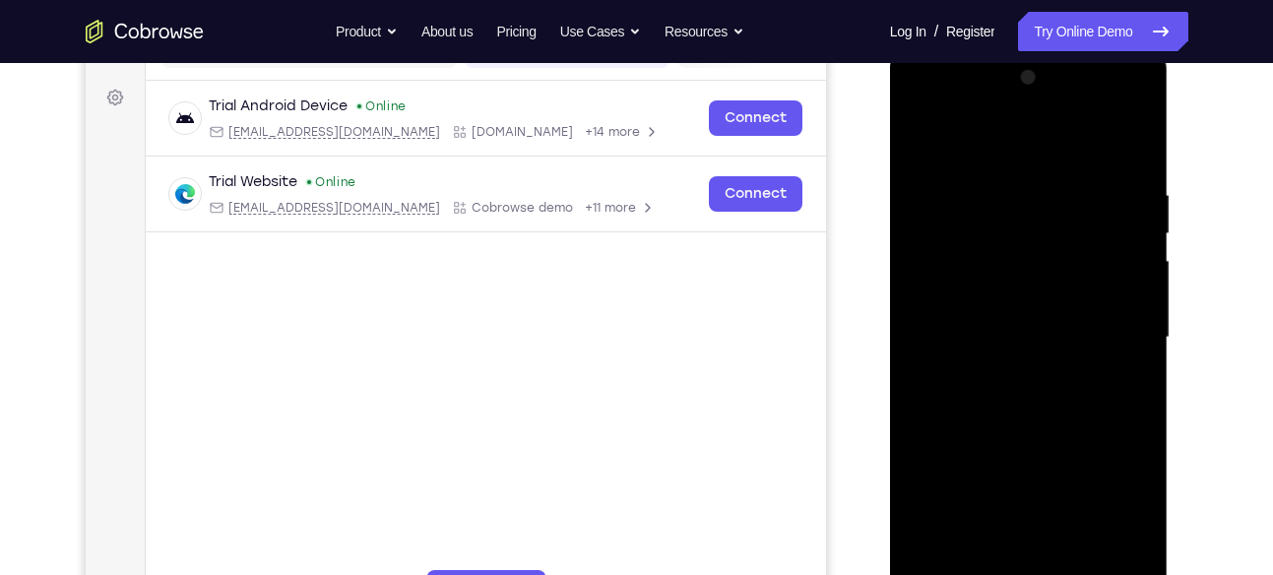
click at [1116, 261] on div at bounding box center [1028, 337] width 248 height 551
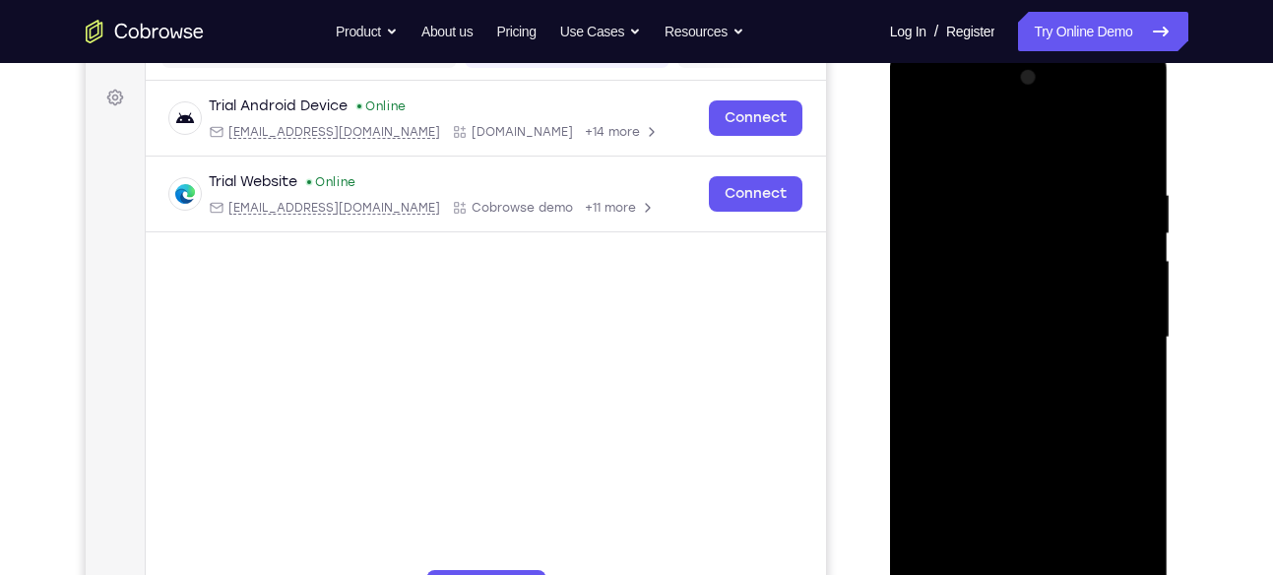
click at [1116, 261] on div at bounding box center [1028, 337] width 248 height 551
click at [1135, 143] on div at bounding box center [1028, 337] width 248 height 551
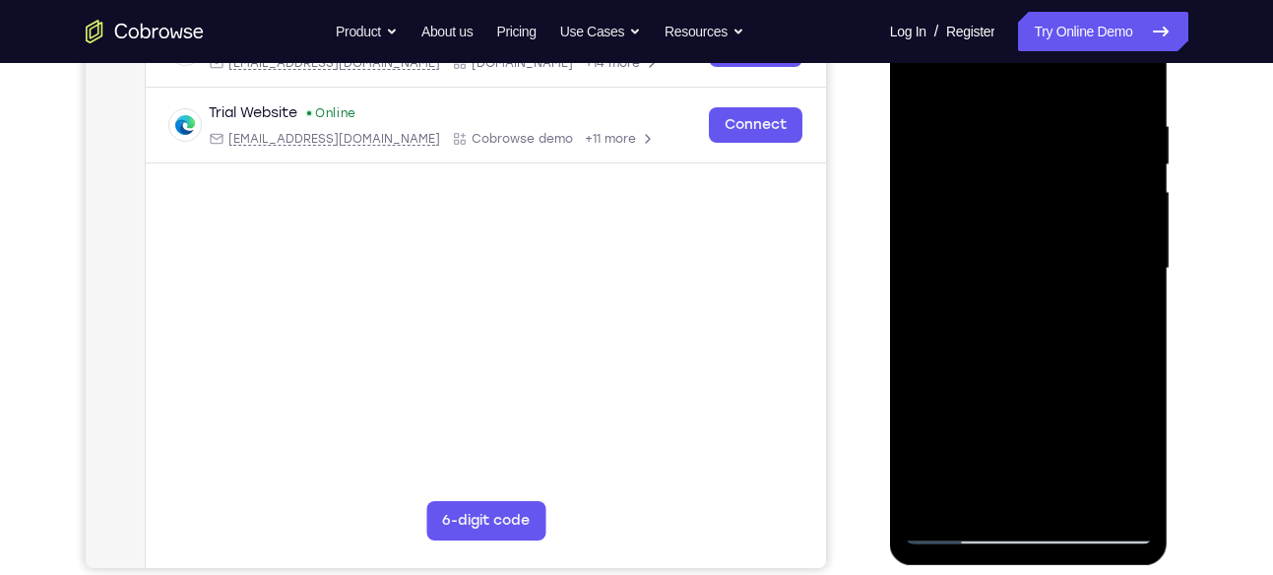
click at [1117, 107] on div at bounding box center [1028, 268] width 248 height 551
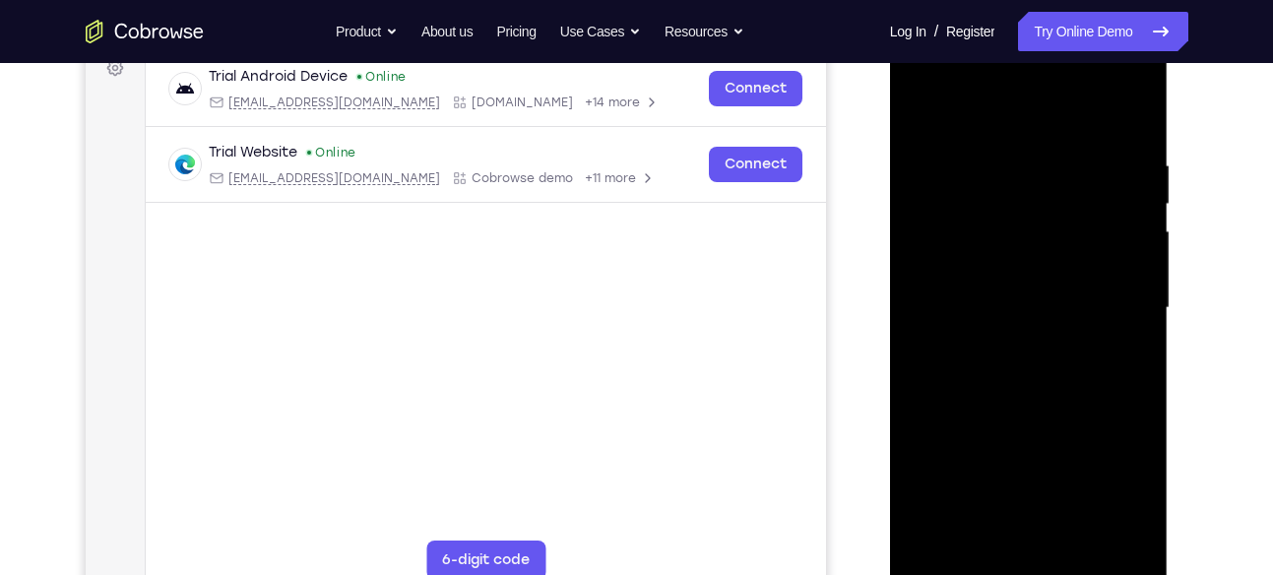
click at [1136, 116] on div at bounding box center [1028, 307] width 248 height 551
click at [1078, 537] on div at bounding box center [1028, 307] width 248 height 551
click at [1031, 303] on div at bounding box center [1028, 307] width 248 height 551
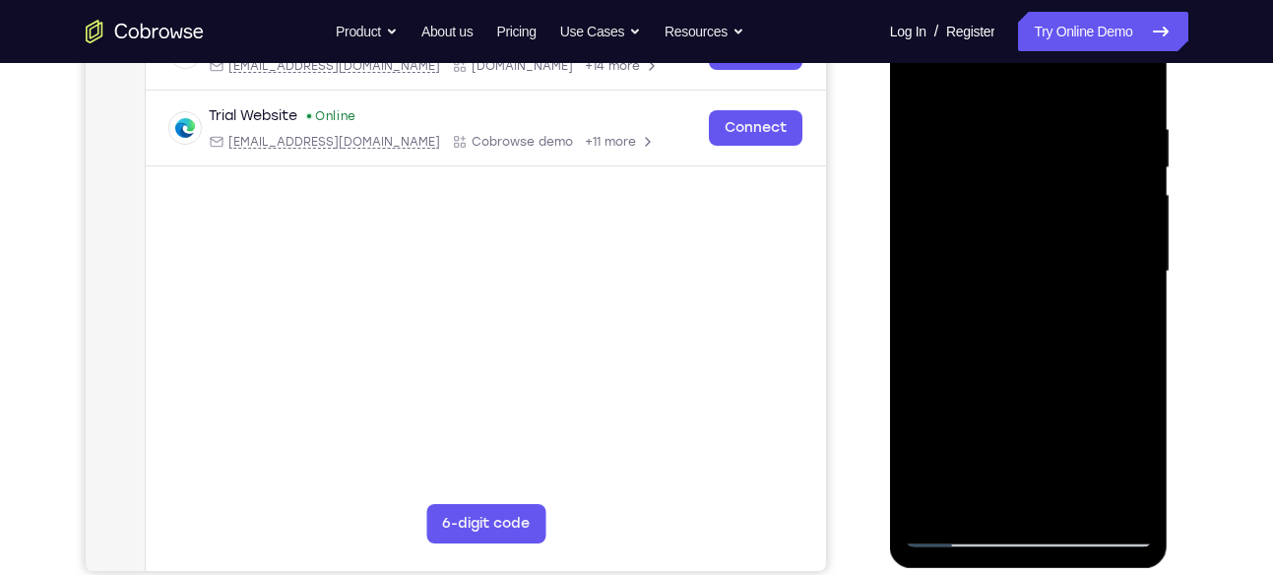
click at [952, 533] on div at bounding box center [1028, 271] width 248 height 551
